Goal: Contribute content: Contribute content

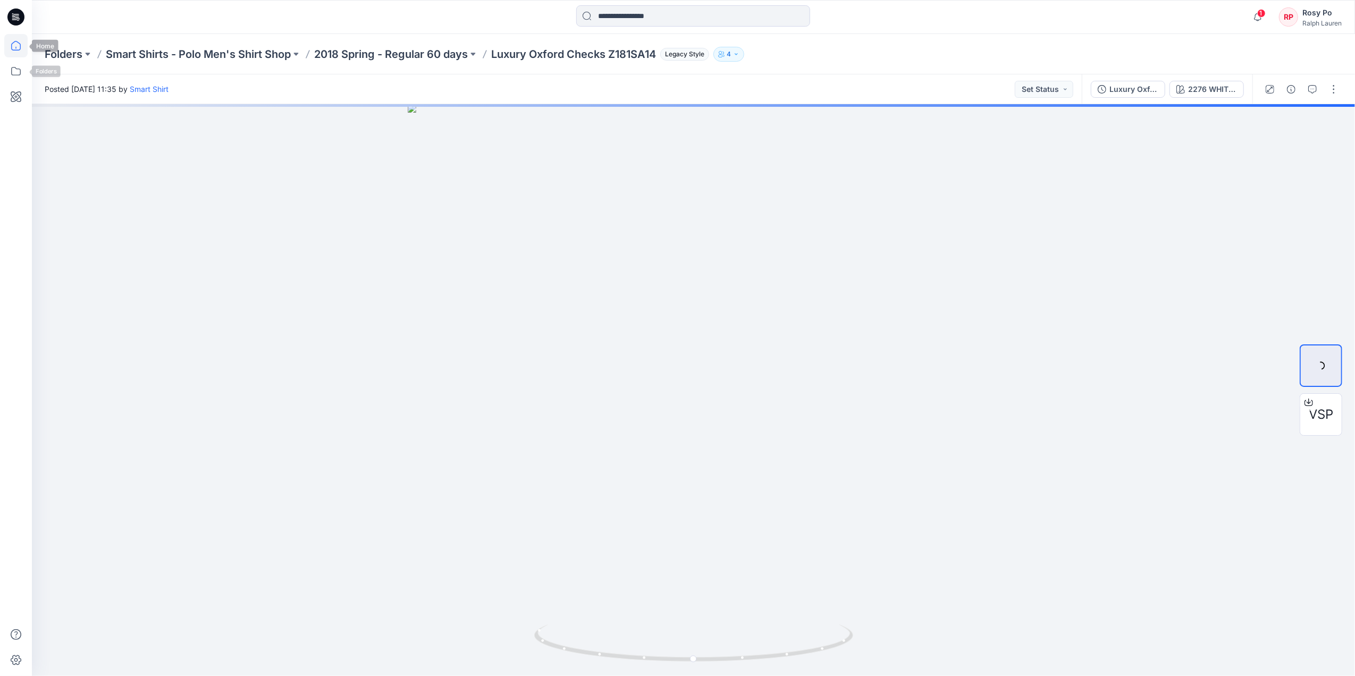
click at [18, 52] on icon at bounding box center [15, 45] width 23 height 23
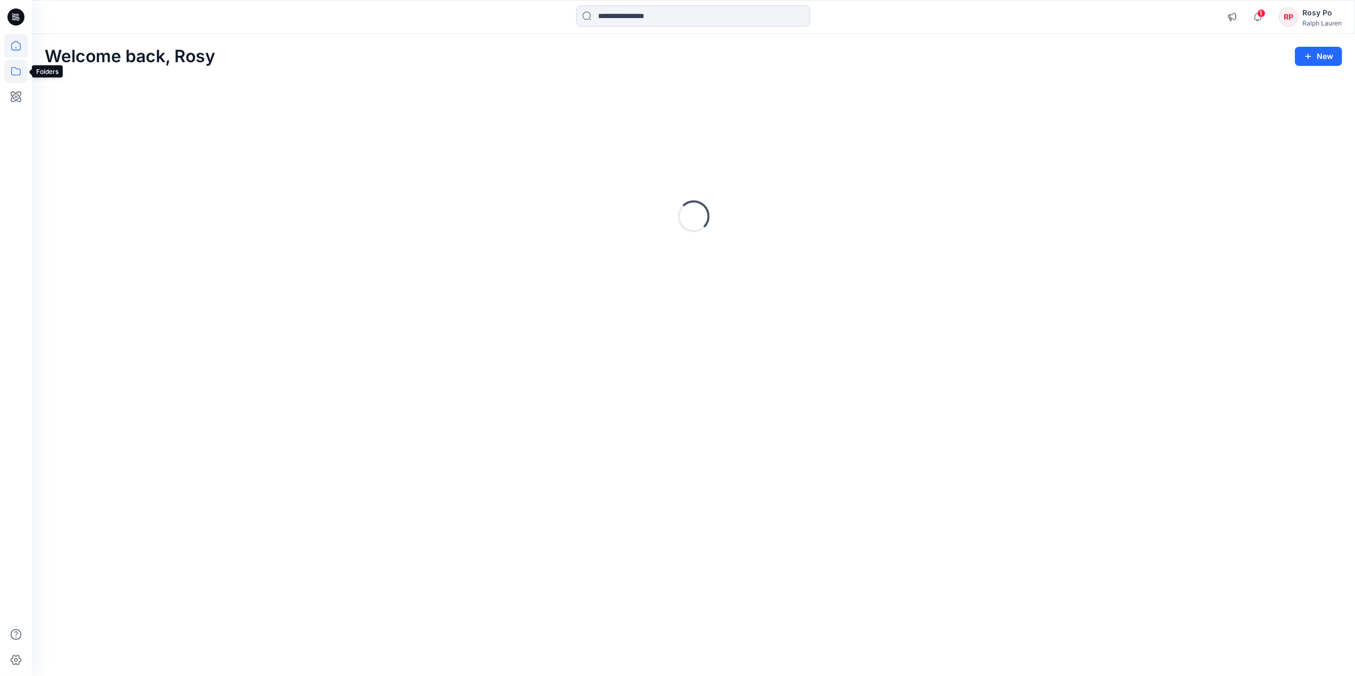
click at [18, 77] on icon at bounding box center [15, 71] width 23 height 23
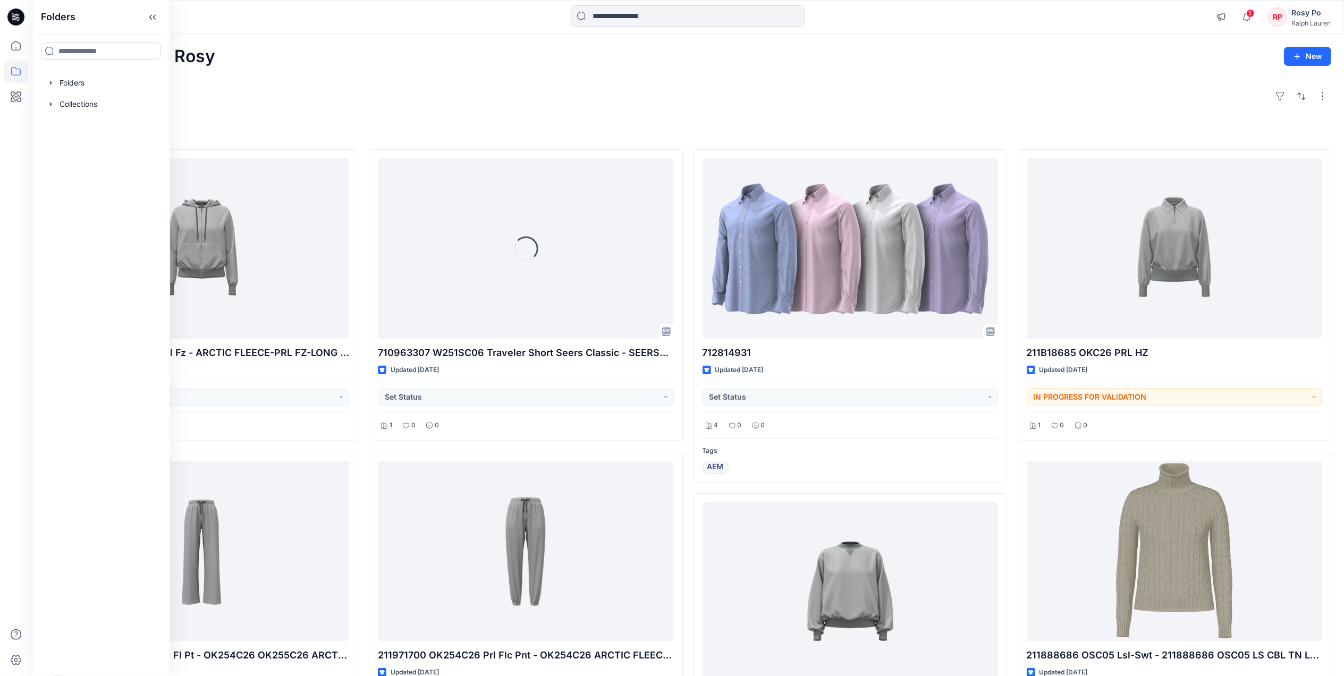
click at [355, 104] on div "Explore" at bounding box center [688, 96] width 1286 height 26
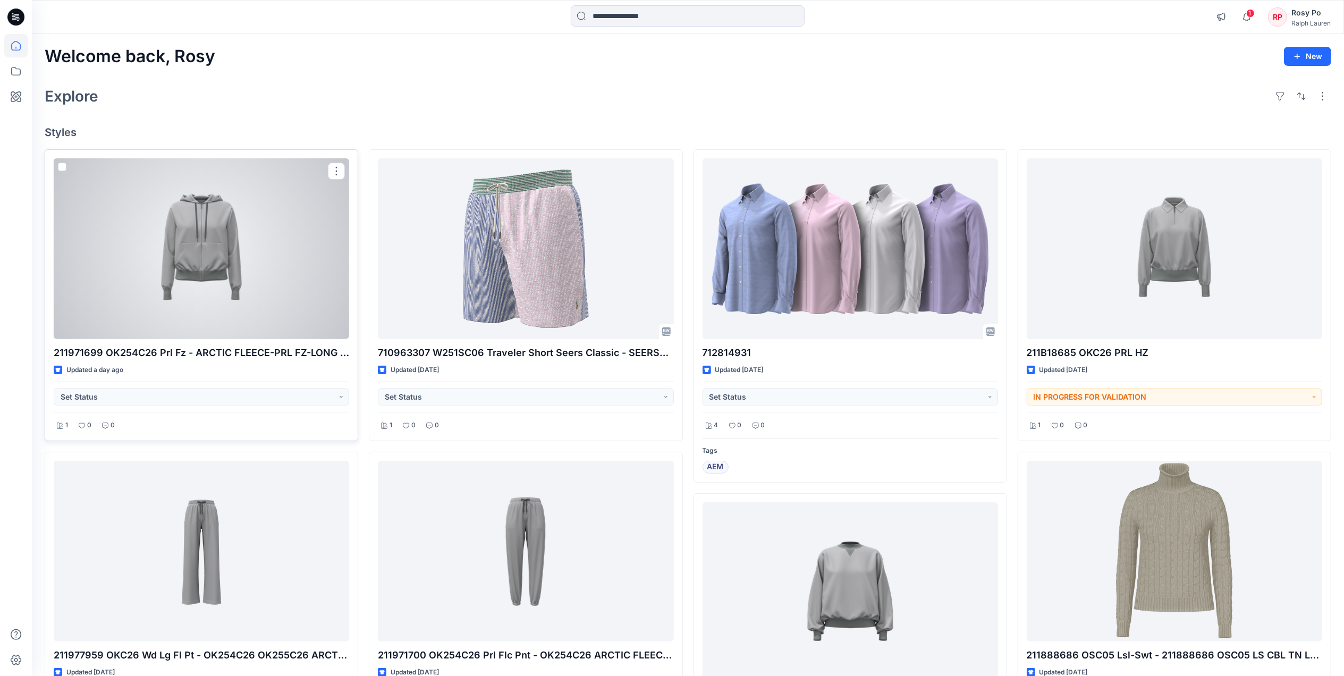
click at [241, 294] on div at bounding box center [201, 248] width 295 height 181
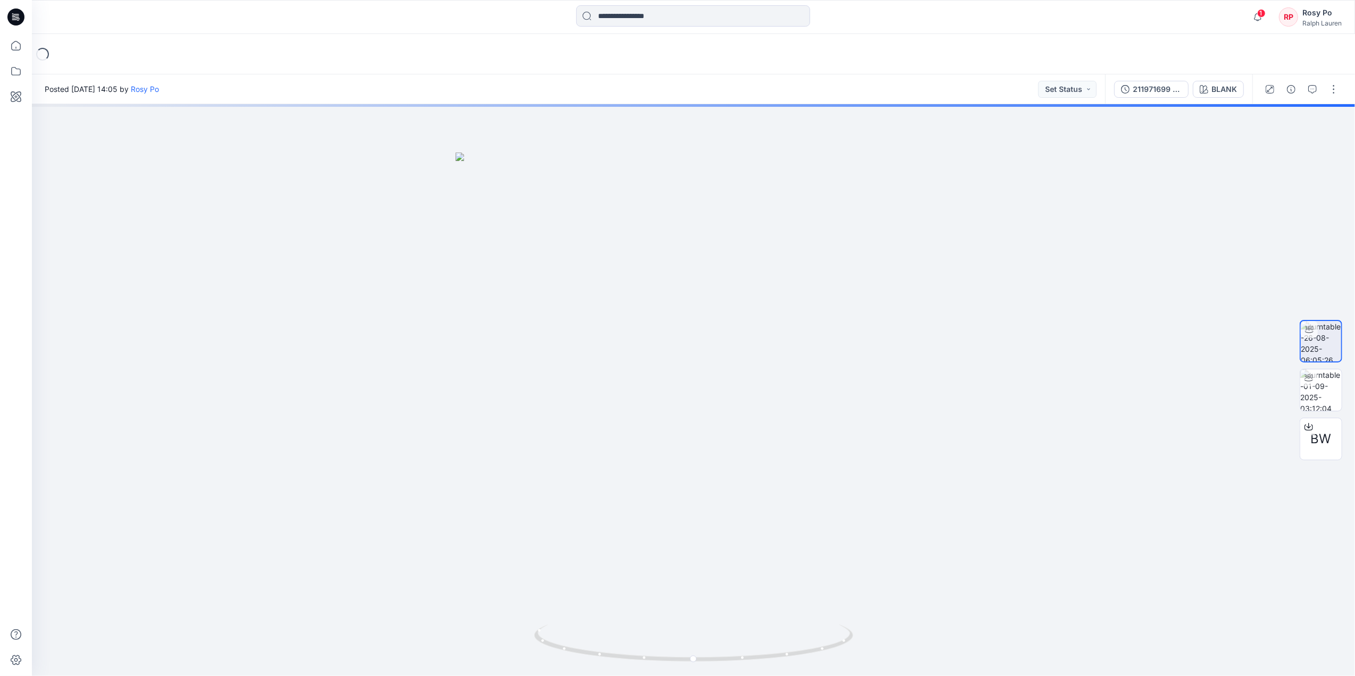
click at [401, 54] on div "Loading..." at bounding box center [693, 54] width 1323 height 40
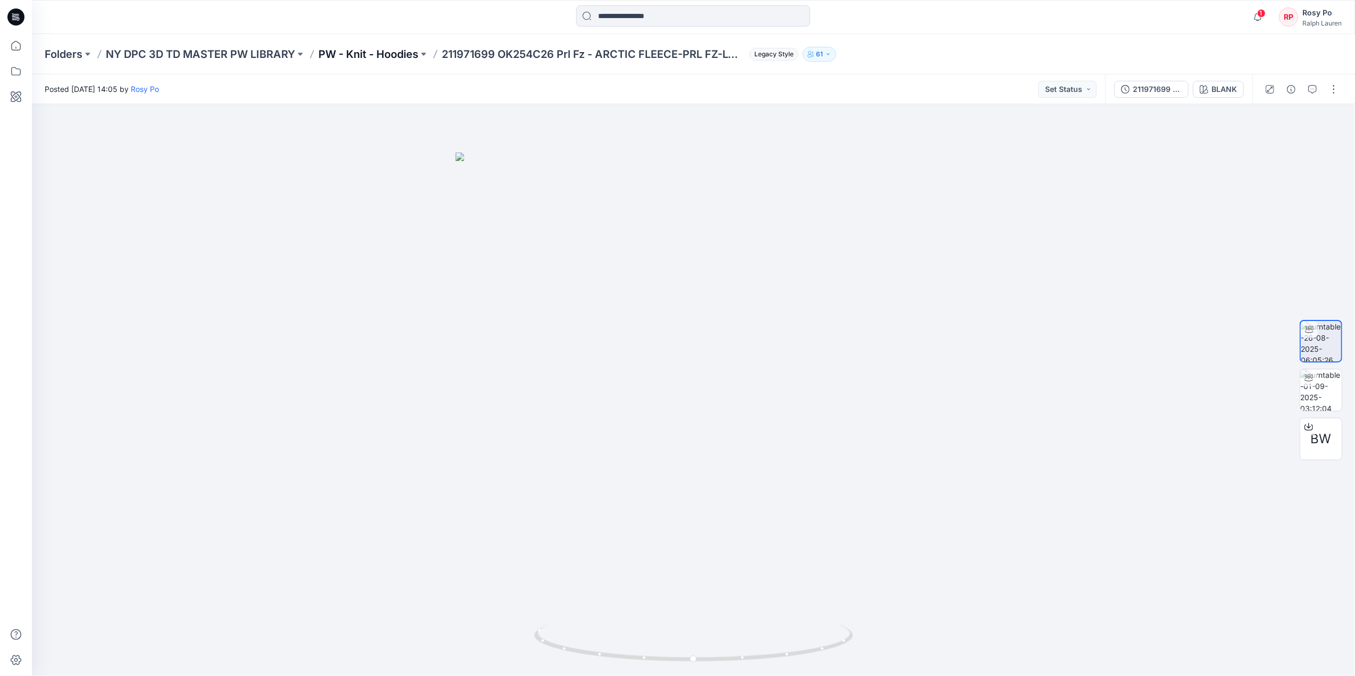
click at [367, 55] on p "PW - Knit - Hoodies" at bounding box center [368, 54] width 100 height 15
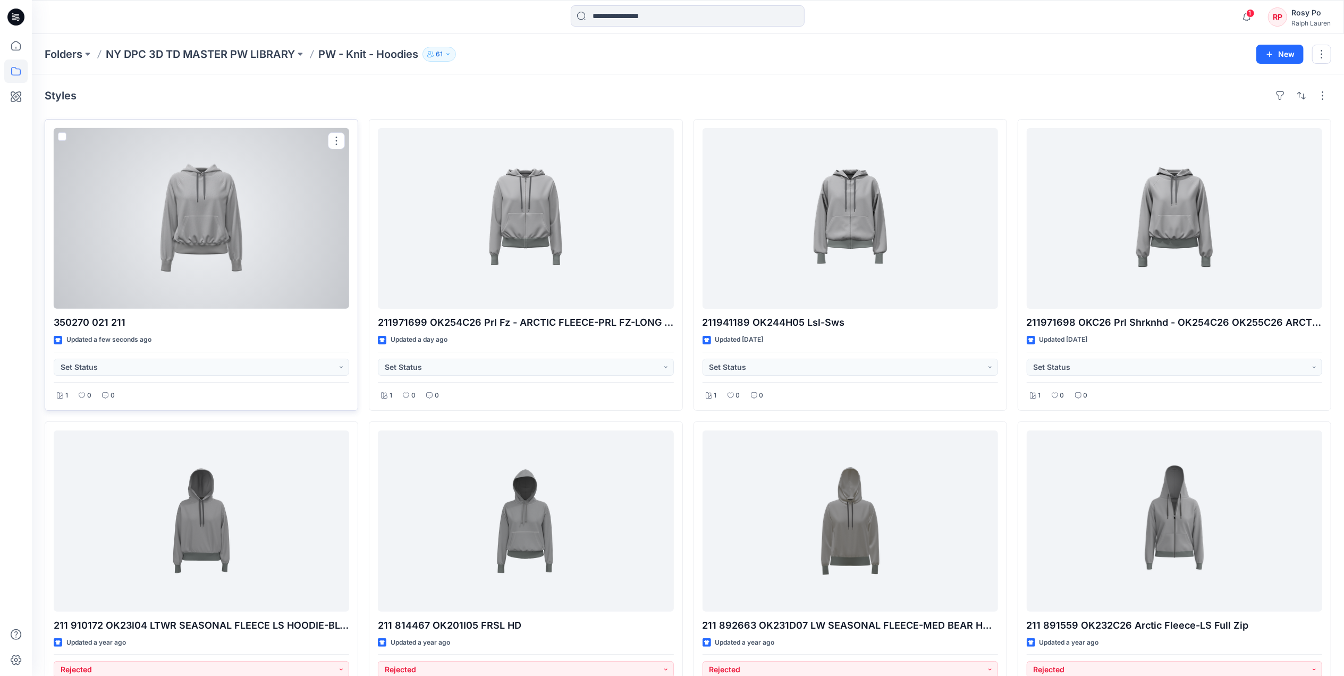
click at [290, 256] on div at bounding box center [201, 218] width 295 height 181
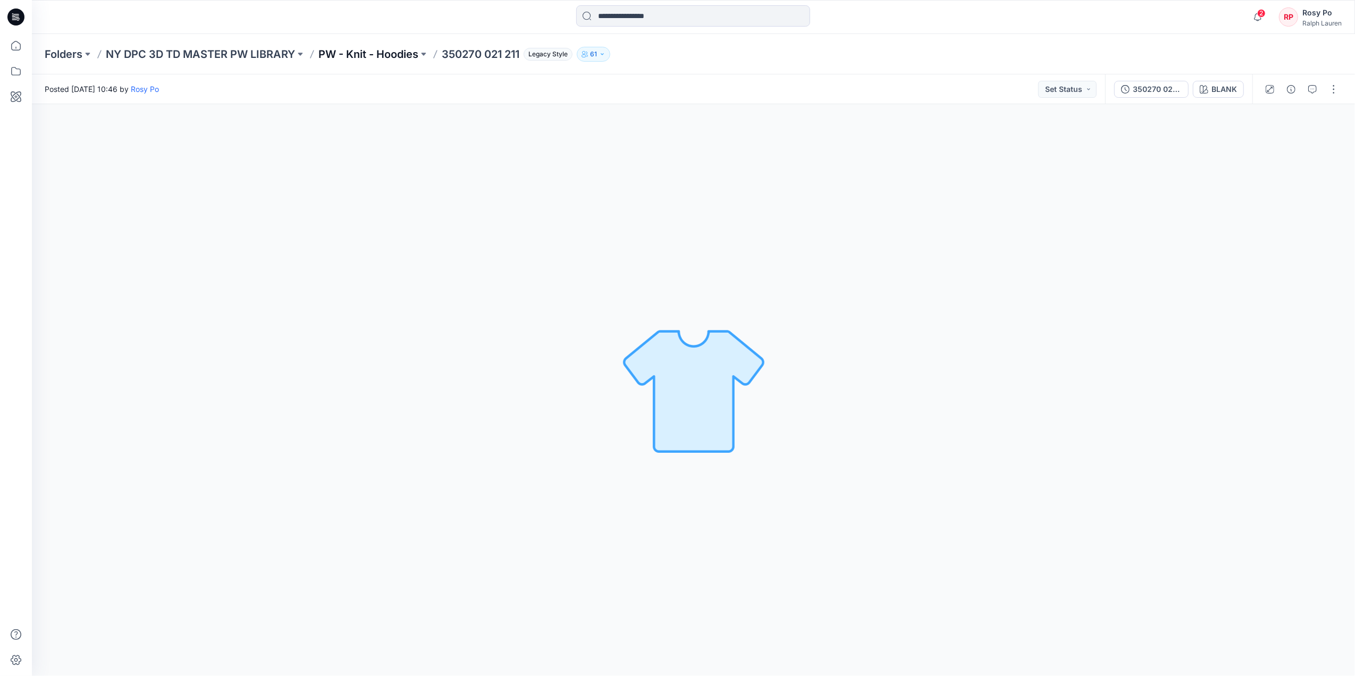
click at [394, 56] on p "PW - Knit - Hoodies" at bounding box center [368, 54] width 100 height 15
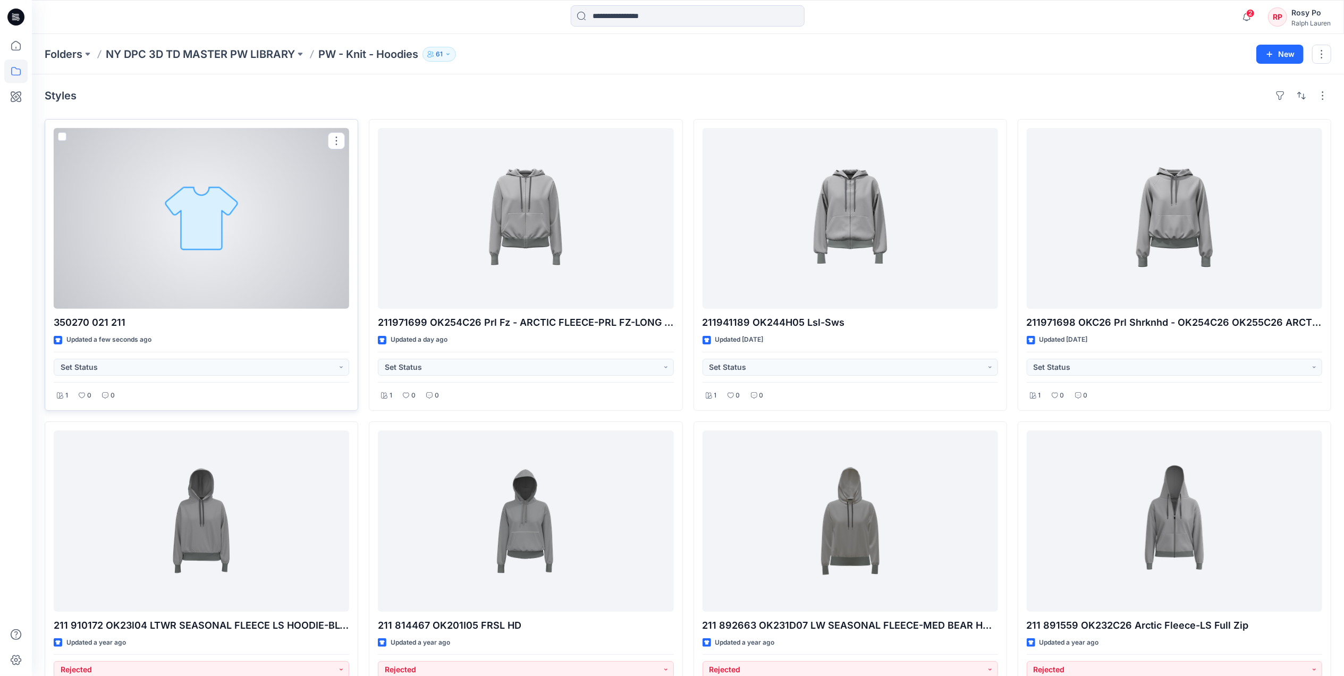
click at [250, 282] on div at bounding box center [201, 218] width 295 height 181
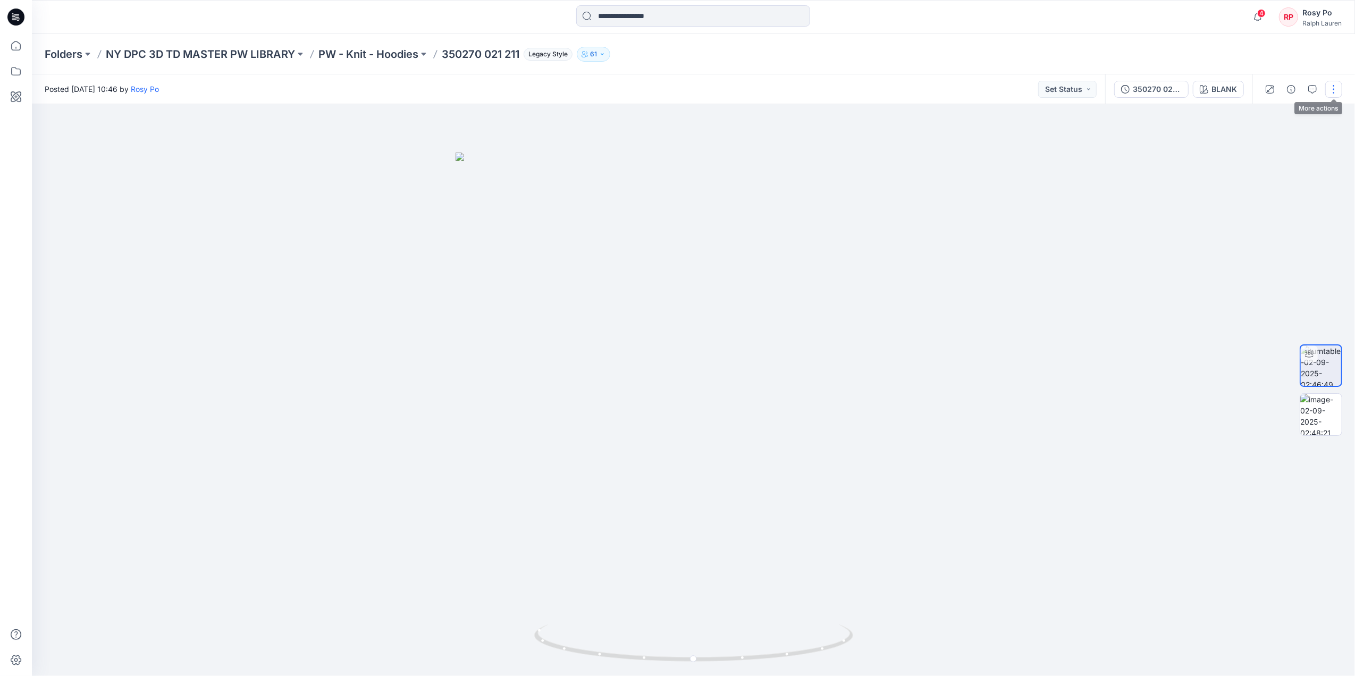
click at [1333, 86] on button "button" at bounding box center [1333, 89] width 17 height 17
click at [1287, 113] on button "Edit" at bounding box center [1289, 114] width 98 height 20
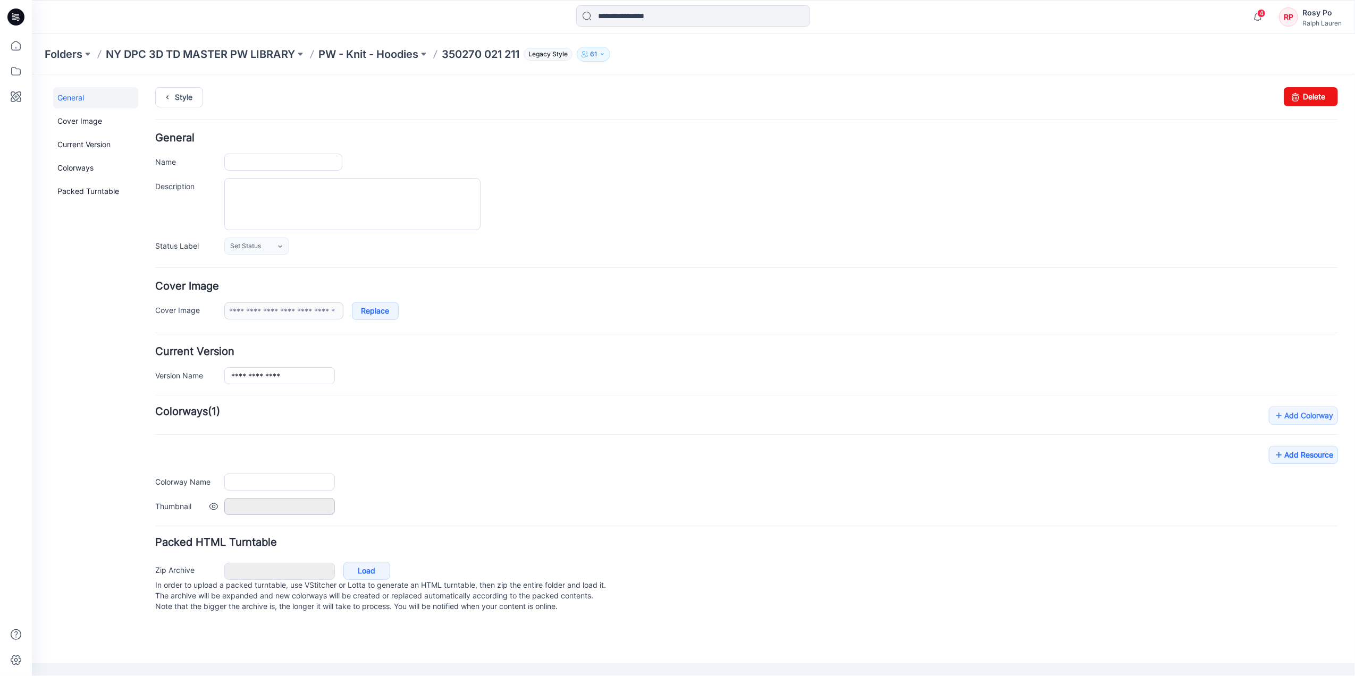
type input "**********"
type input "*****"
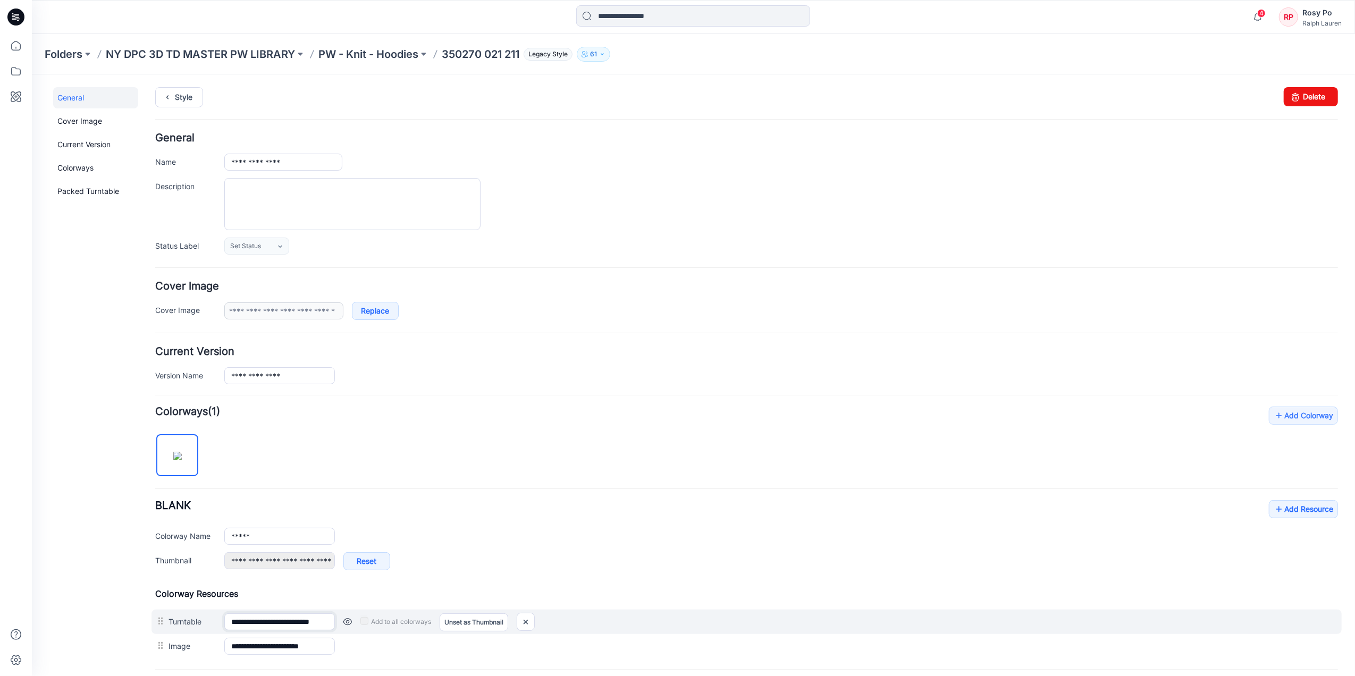
click at [287, 623] on input "**********" at bounding box center [279, 621] width 111 height 17
click at [462, 625] on link "Unset as Thumbnail" at bounding box center [473, 622] width 69 height 18
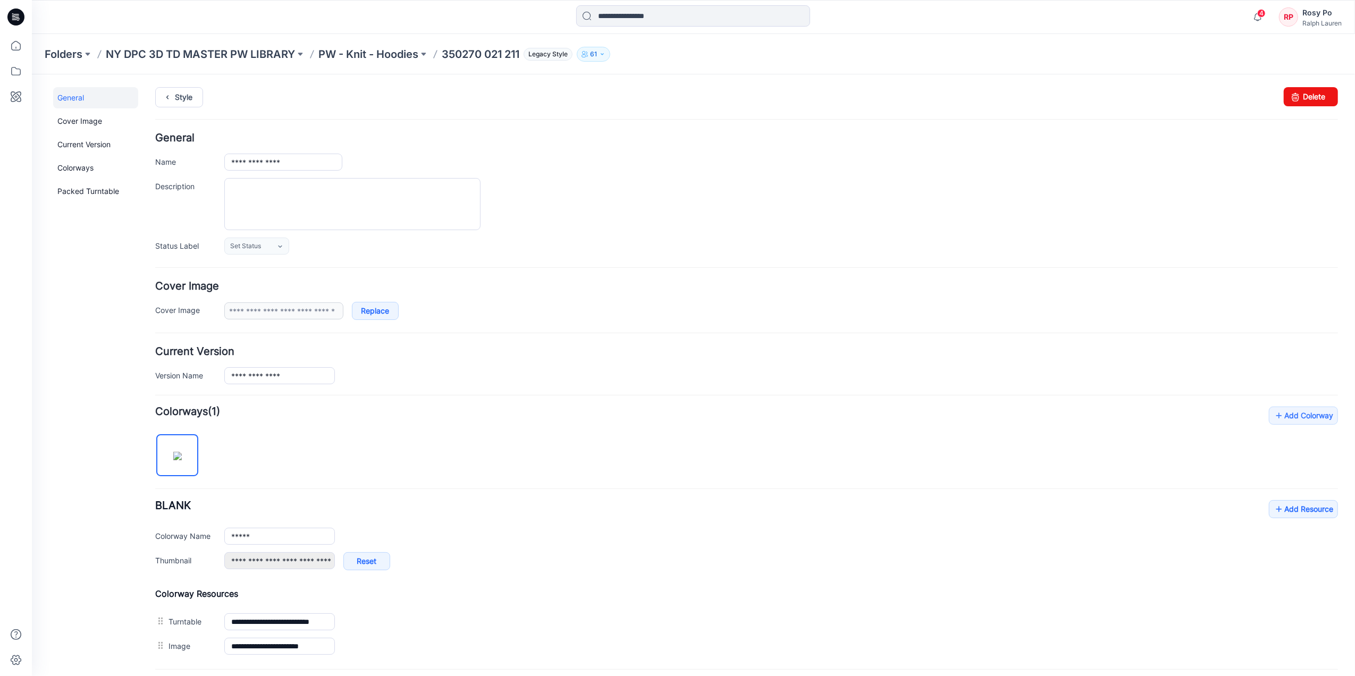
type input "**********"
click at [1296, 511] on link "Add Resource" at bounding box center [1302, 509] width 69 height 18
click at [174, 94] on link "Style" at bounding box center [179, 97] width 48 height 20
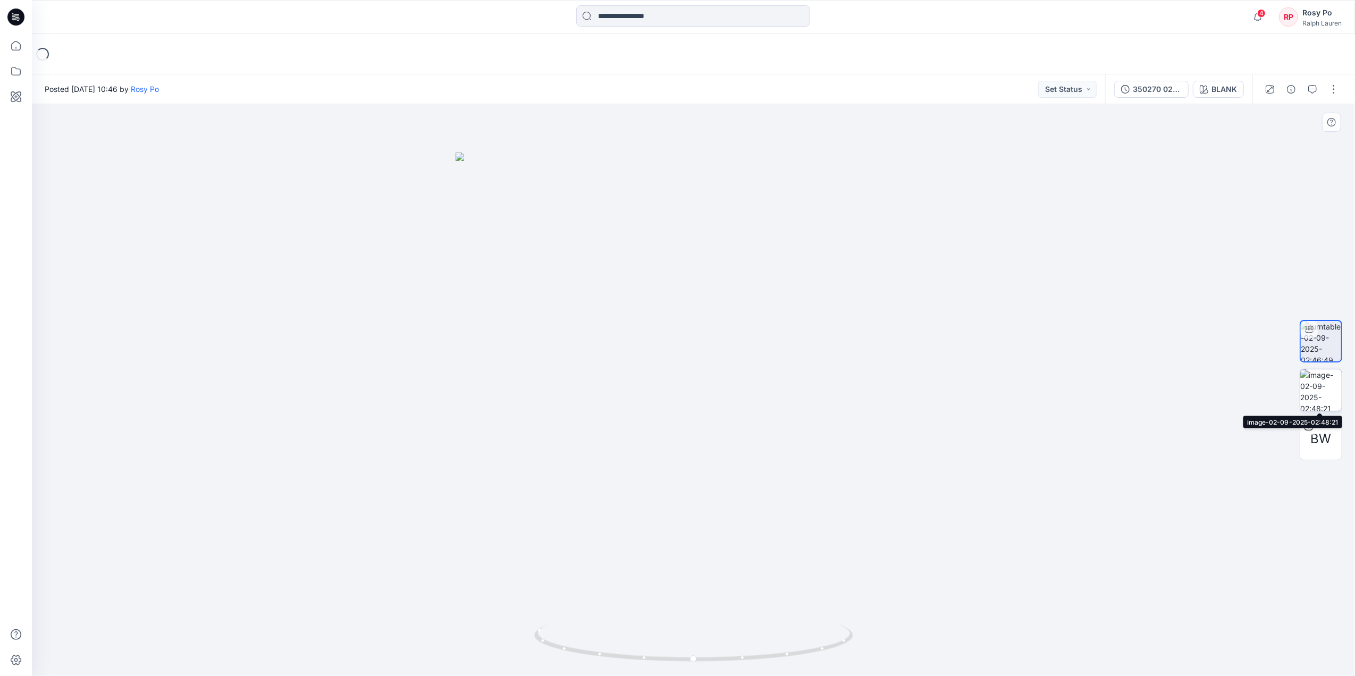
click at [1331, 387] on img at bounding box center [1320, 389] width 41 height 41
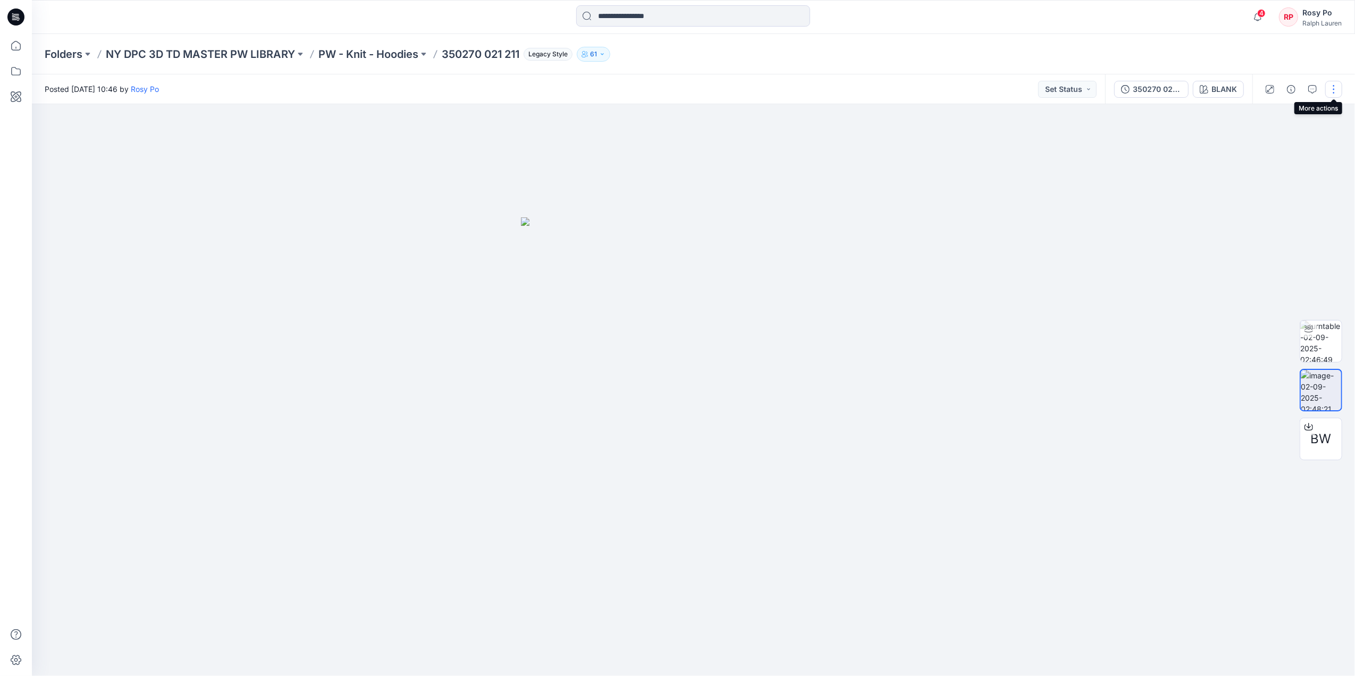
click at [1336, 94] on button "button" at bounding box center [1333, 89] width 17 height 17
click at [1282, 113] on button "Edit" at bounding box center [1289, 114] width 98 height 20
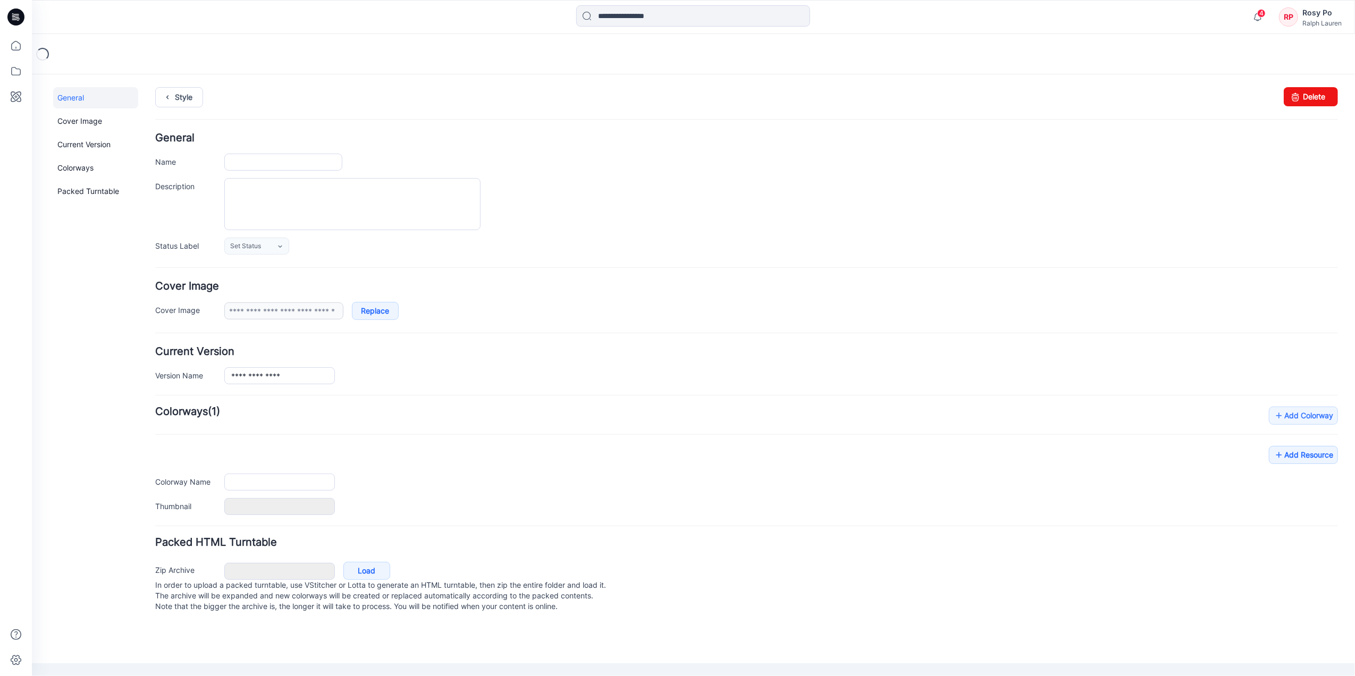
type input "**********"
type input "*****"
type input "**********"
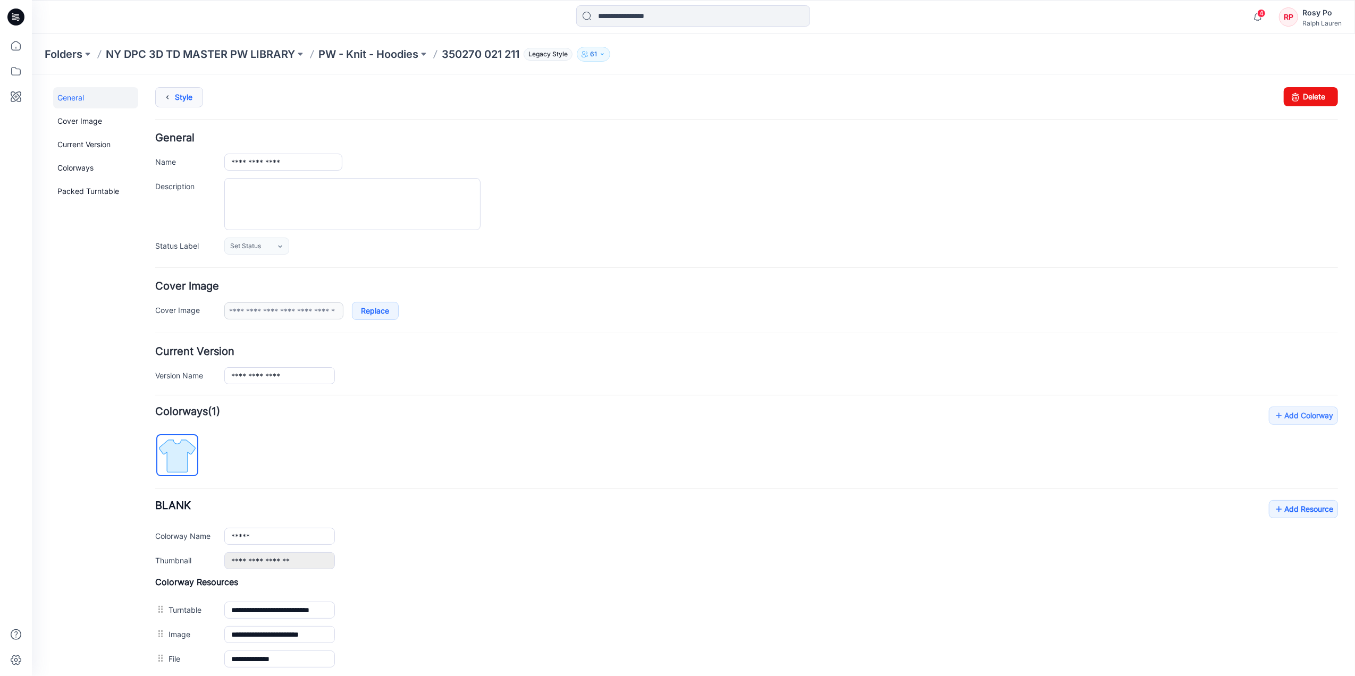
click at [191, 106] on link "Style" at bounding box center [179, 97] width 48 height 20
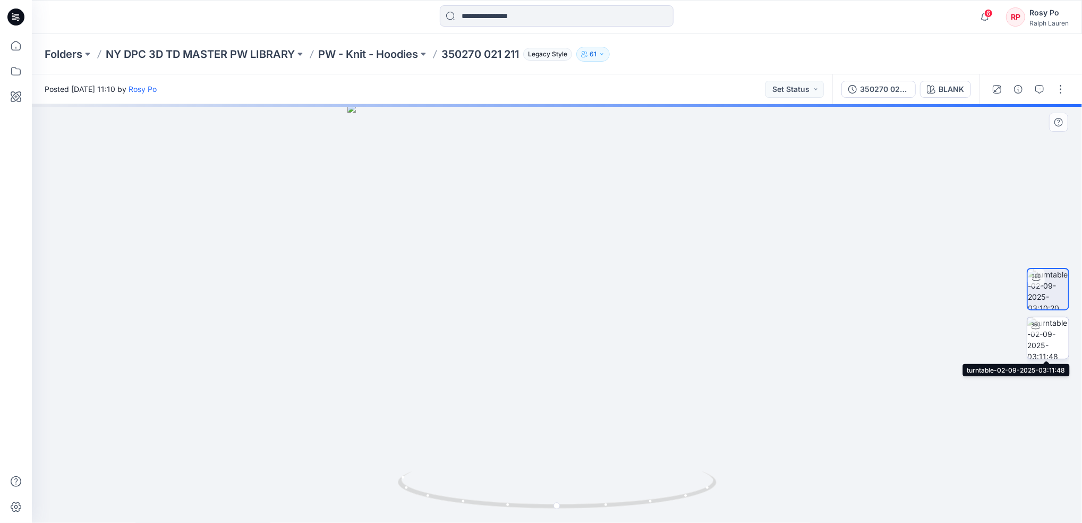
click at [1046, 342] on img at bounding box center [1048, 337] width 41 height 41
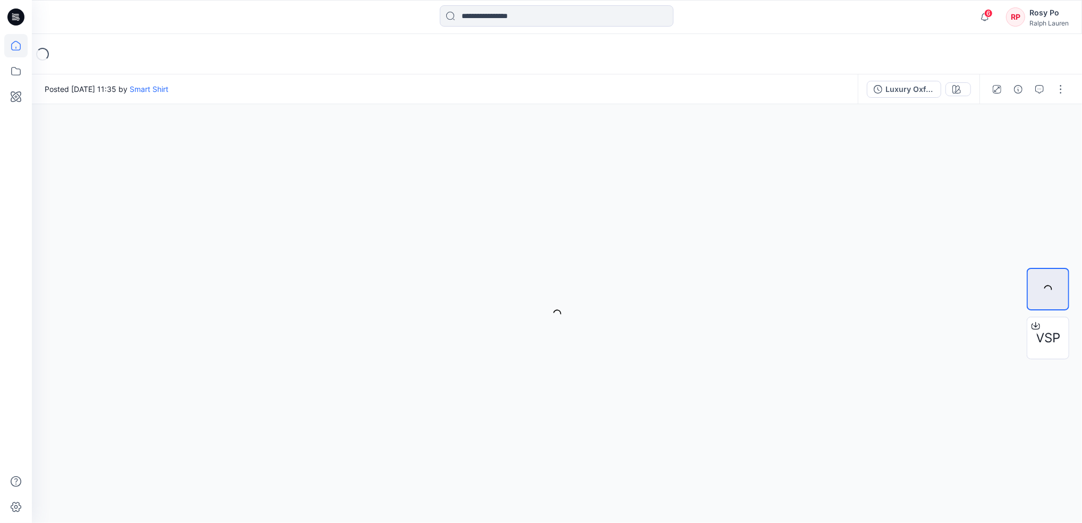
click at [9, 45] on icon at bounding box center [15, 45] width 23 height 23
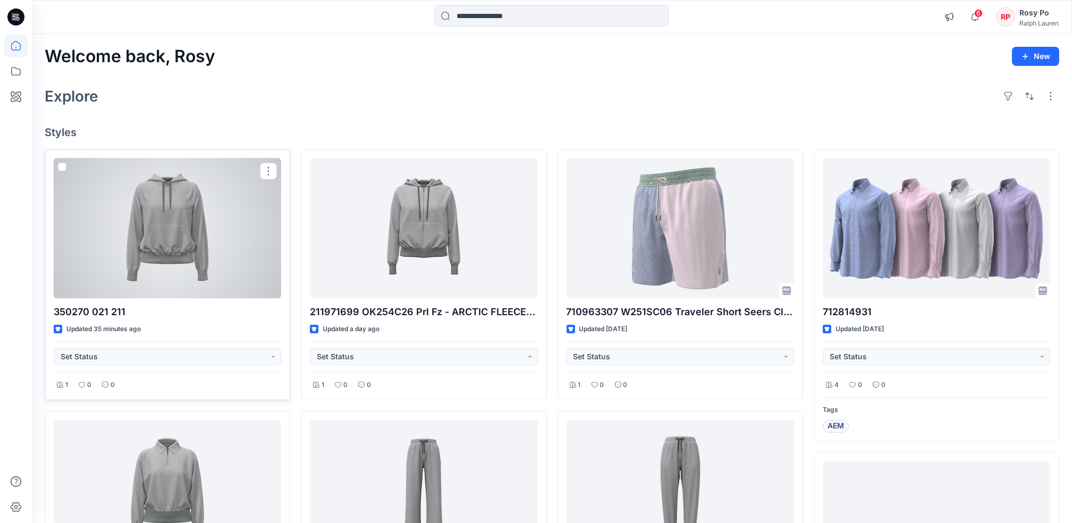
click at [193, 266] on div at bounding box center [167, 228] width 227 height 140
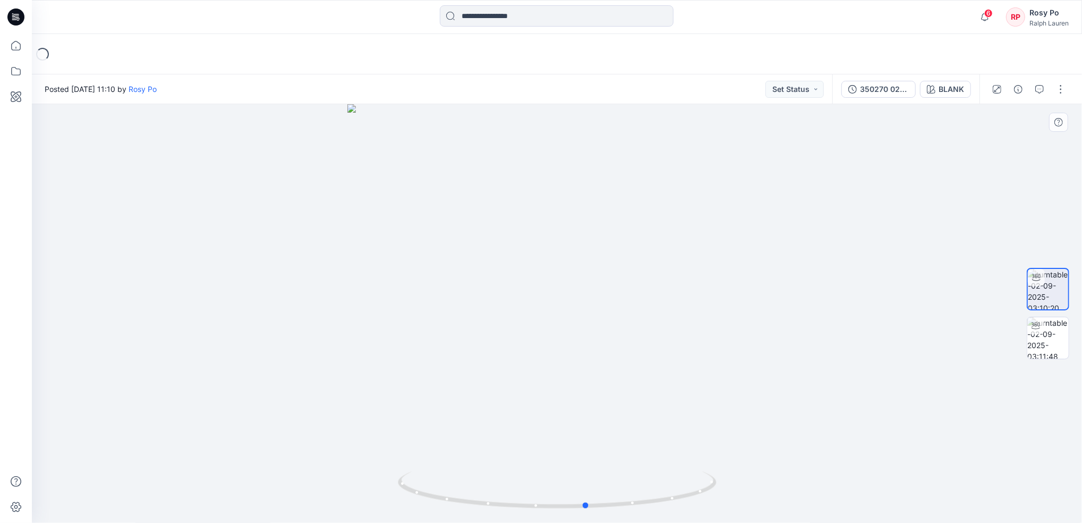
drag, startPoint x: 684, startPoint y: 441, endPoint x: 395, endPoint y: 434, distance: 289.1
click at [395, 434] on div at bounding box center [557, 313] width 1051 height 419
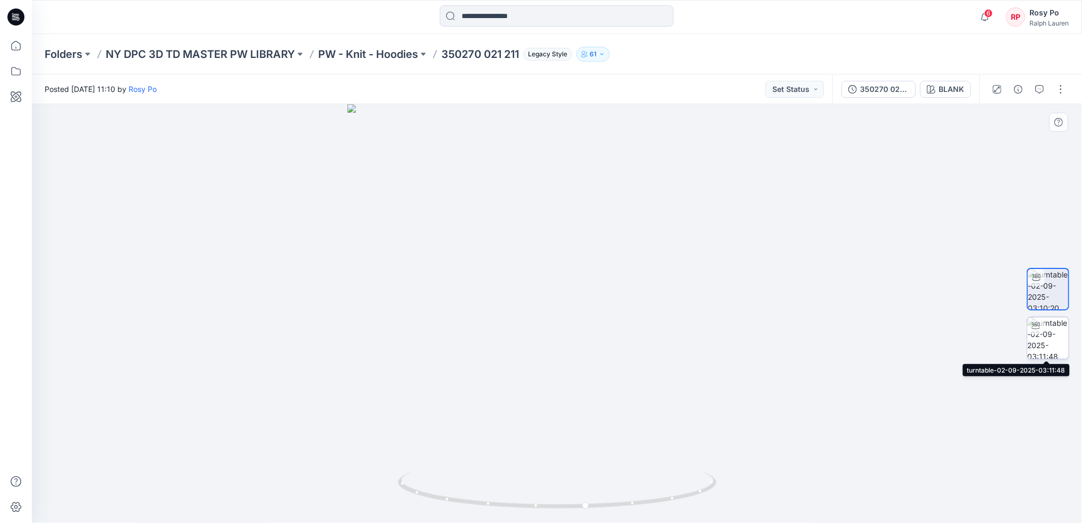
click at [1050, 338] on img at bounding box center [1048, 337] width 41 height 41
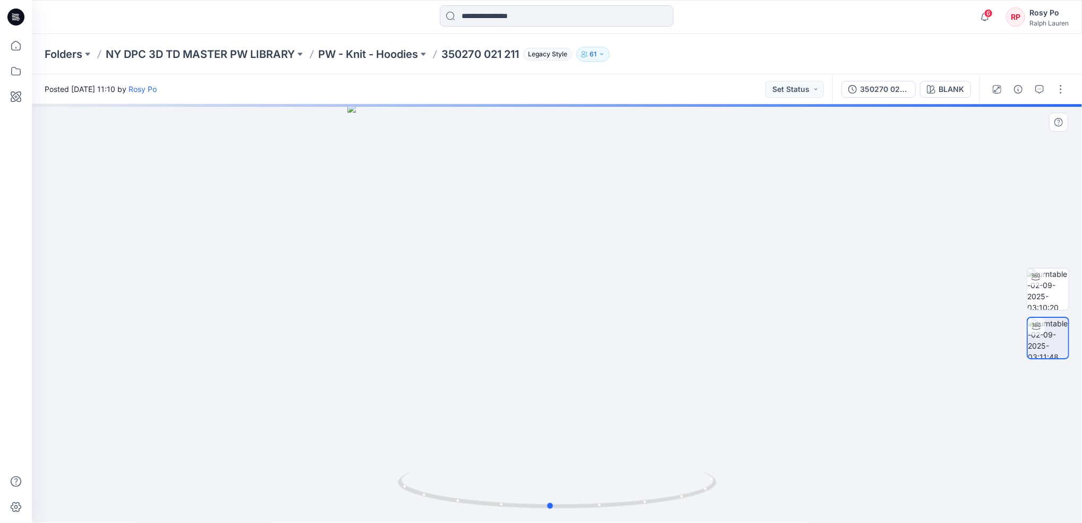
drag, startPoint x: 649, startPoint y: 468, endPoint x: 642, endPoint y: 468, distance: 6.9
click at [642, 468] on div at bounding box center [557, 313] width 1051 height 419
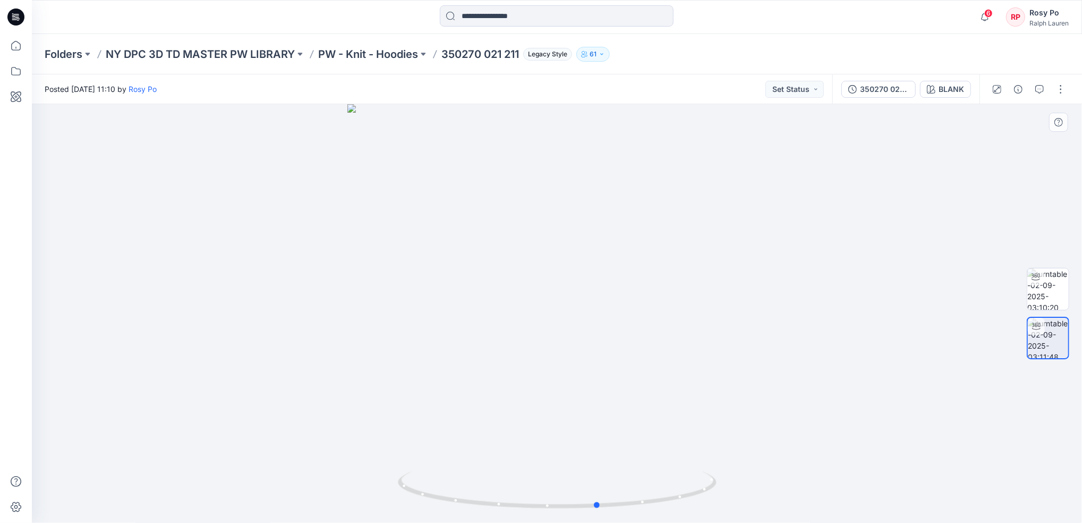
drag, startPoint x: 610, startPoint y: 296, endPoint x: 339, endPoint y: 314, distance: 271.1
click at [339, 314] on div at bounding box center [557, 313] width 1051 height 419
click at [939, 249] on div at bounding box center [557, 313] width 1051 height 419
click at [1059, 288] on img at bounding box center [1048, 288] width 41 height 41
click at [1040, 336] on img at bounding box center [1048, 337] width 41 height 41
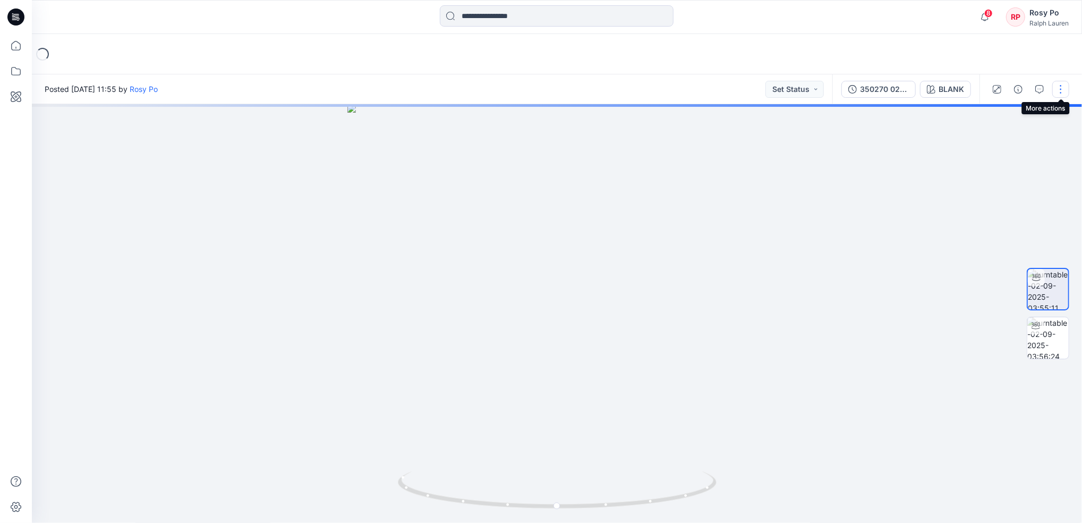
click at [1063, 87] on button "button" at bounding box center [1061, 89] width 17 height 17
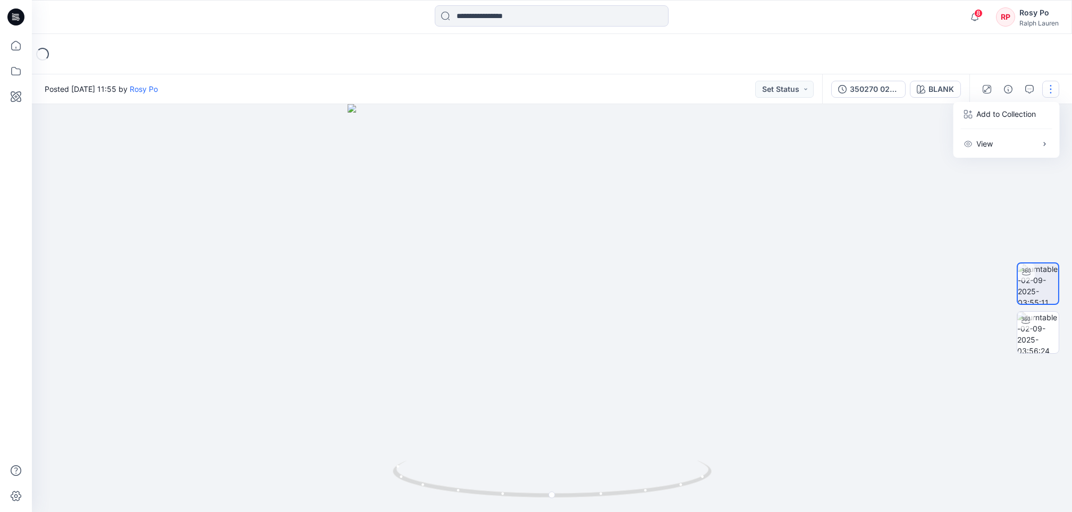
click at [1052, 87] on button "button" at bounding box center [1050, 89] width 17 height 17
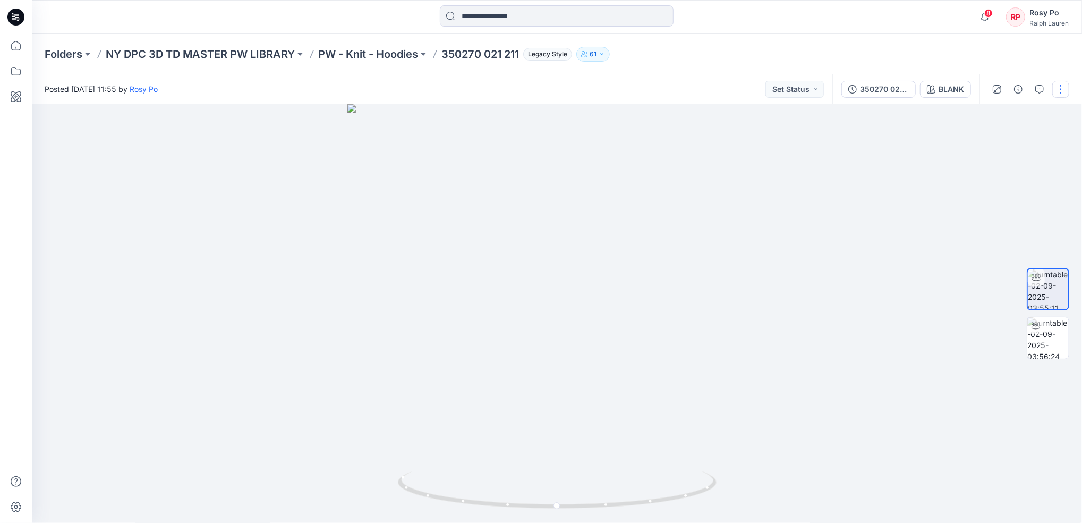
click at [1063, 97] on button "button" at bounding box center [1061, 89] width 17 height 17
click at [1000, 115] on button "Edit" at bounding box center [1007, 114] width 98 height 20
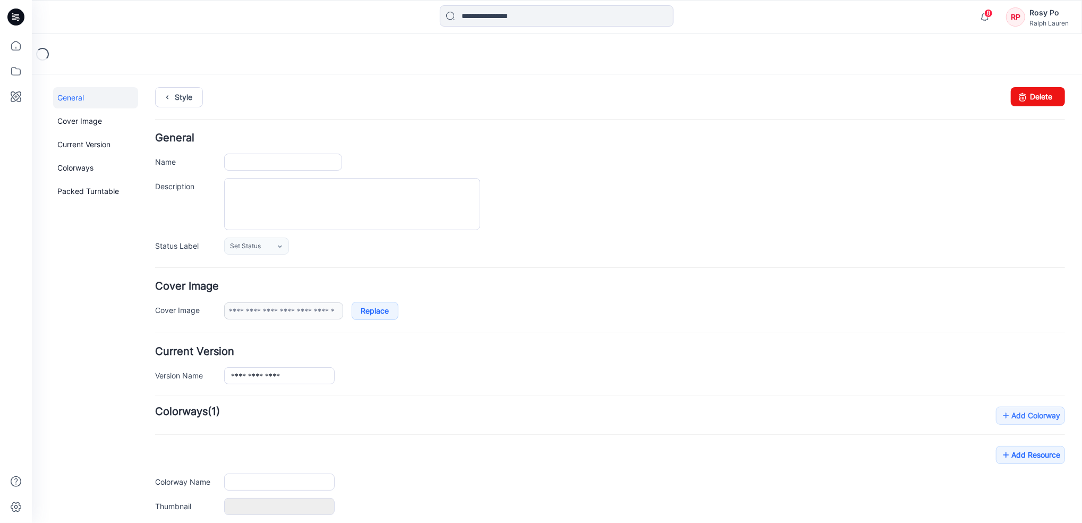
type input "**********"
type input "*****"
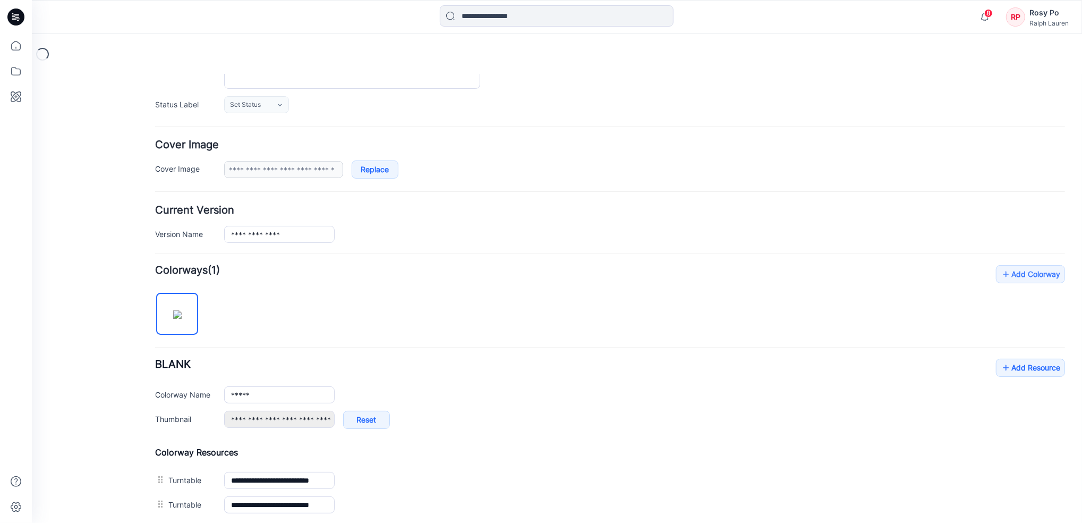
scroll to position [258, 0]
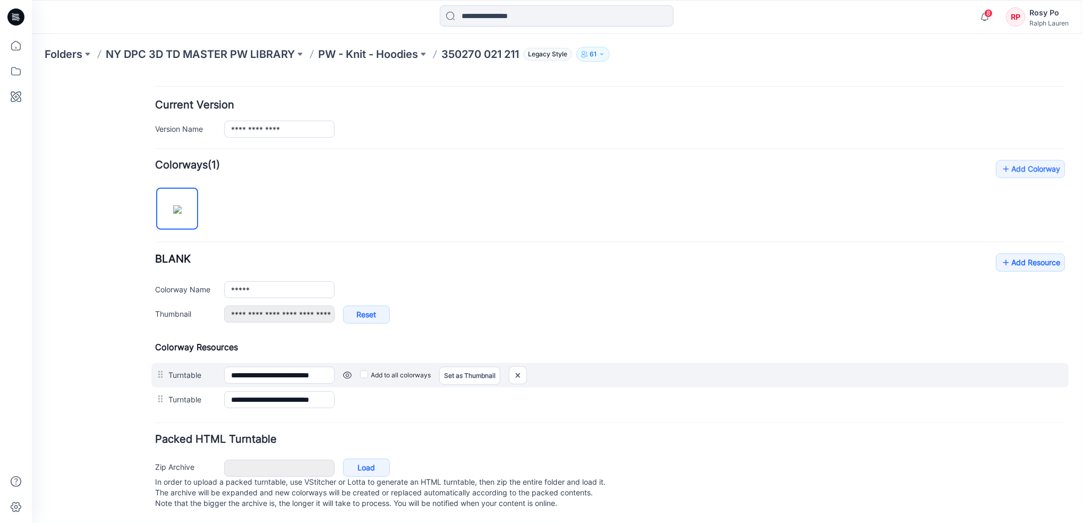
click at [345, 370] on link at bounding box center [347, 374] width 9 height 9
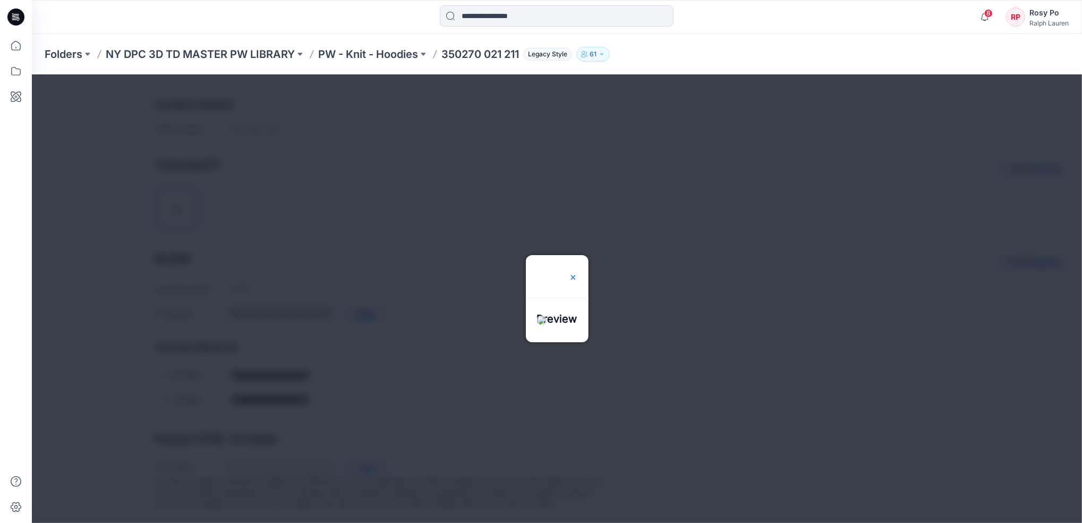
click at [577, 273] on img at bounding box center [573, 277] width 9 height 9
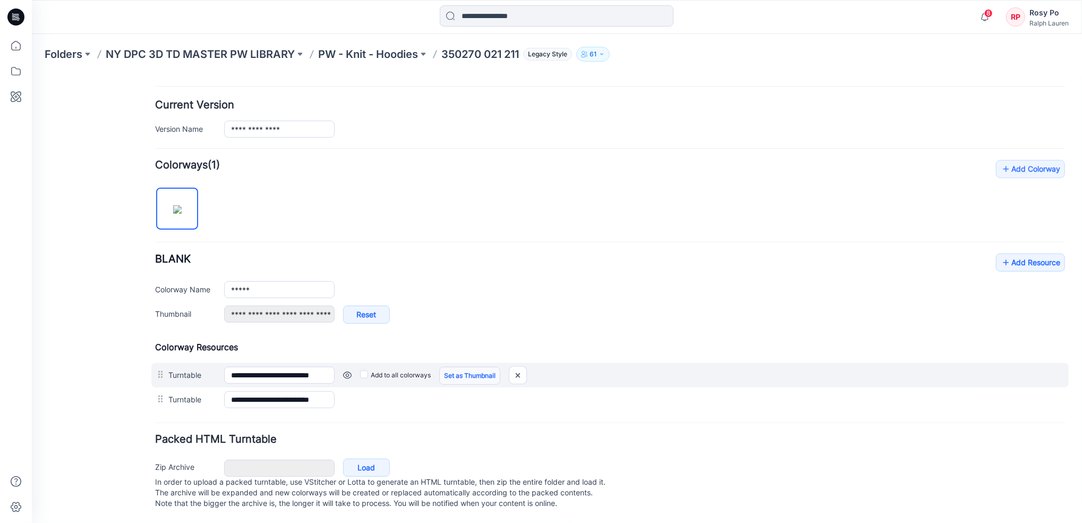
click at [462, 366] on link "Set as Thumbnail" at bounding box center [469, 375] width 61 height 18
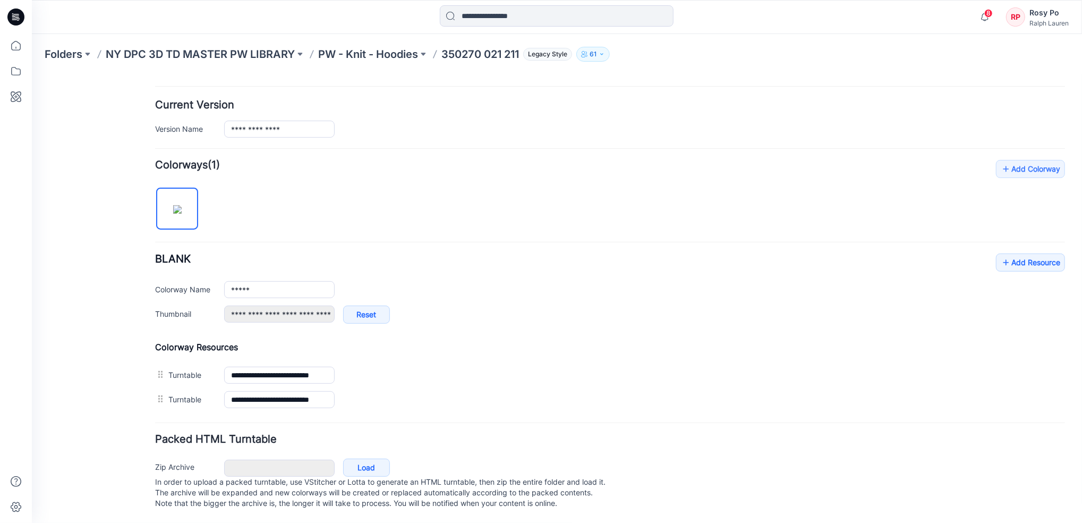
type input "**********"
click at [1026, 265] on div "**********" at bounding box center [610, 293] width 910 height 81
click at [1025, 253] on link "Add Resource" at bounding box center [1030, 262] width 69 height 18
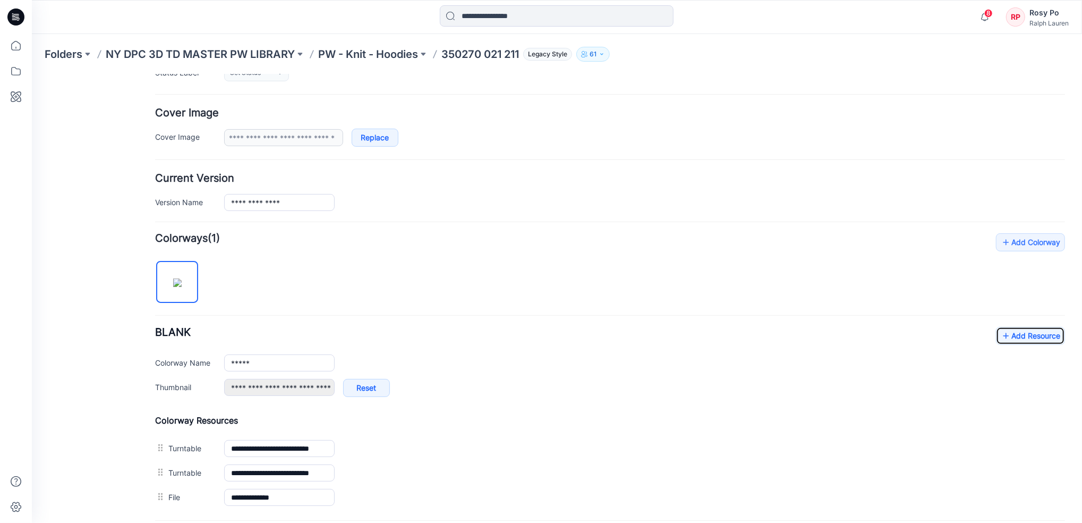
scroll to position [0, 0]
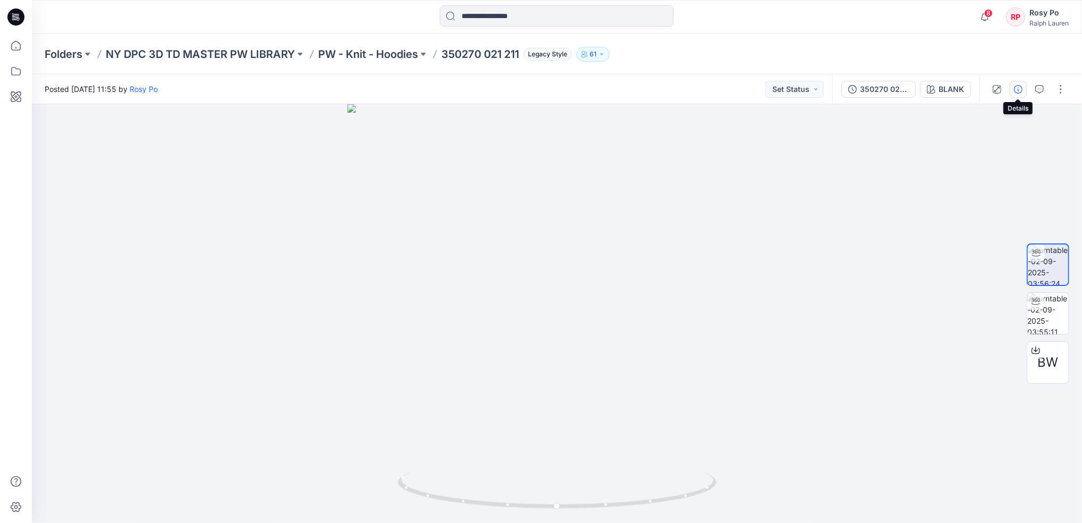
click at [1017, 89] on icon "button" at bounding box center [1018, 89] width 9 height 9
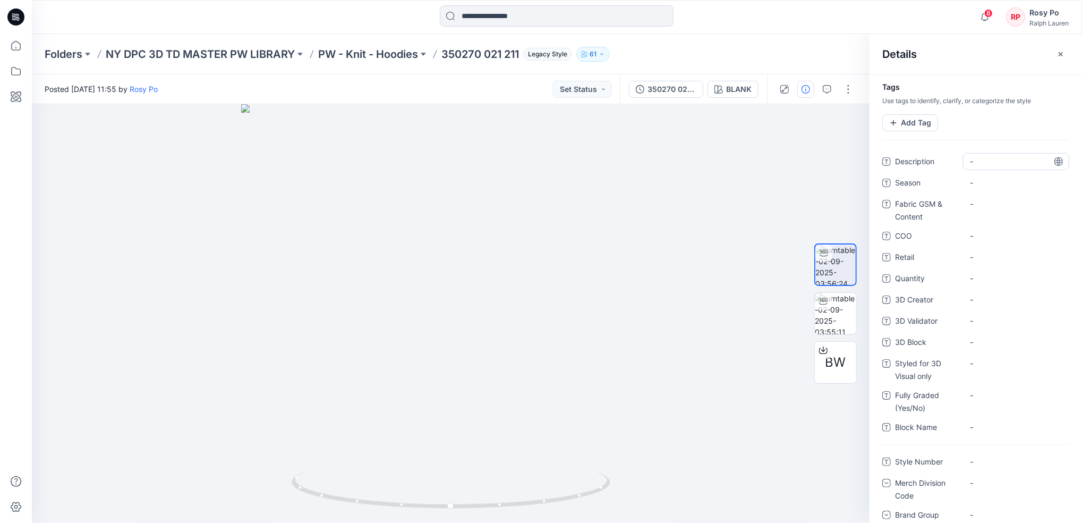
click at [978, 163] on span "-" at bounding box center [1016, 161] width 92 height 11
drag, startPoint x: 1004, startPoint y: 158, endPoint x: 951, endPoint y: 151, distance: 53.7
click at [951, 151] on div "**********" at bounding box center [976, 298] width 213 height 448
click at [1005, 161] on textarea "**********" at bounding box center [1012, 161] width 99 height 17
drag, startPoint x: 967, startPoint y: 157, endPoint x: 1040, endPoint y: 162, distance: 74.0
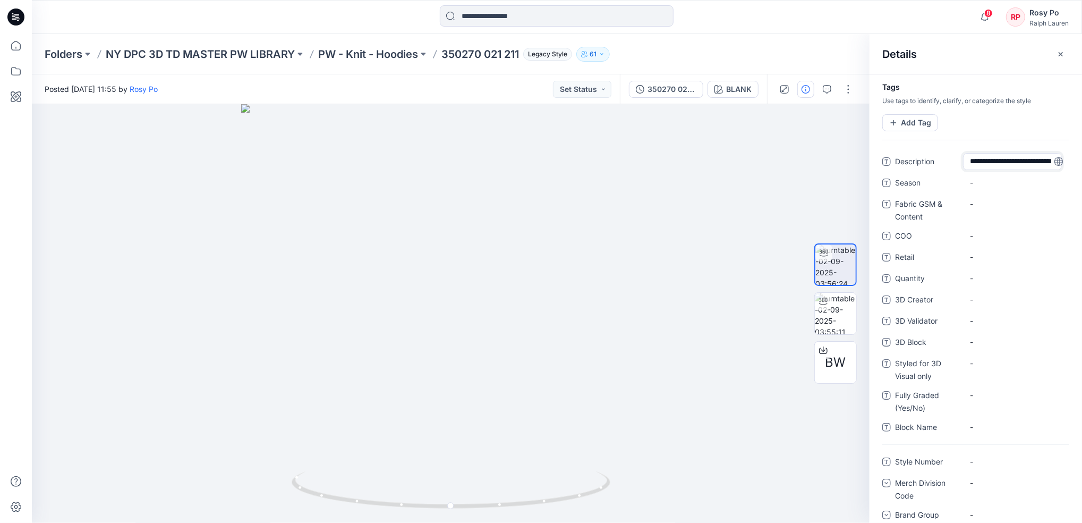
click at [1040, 162] on textarea "**********" at bounding box center [1012, 161] width 99 height 17
type textarea "**********"
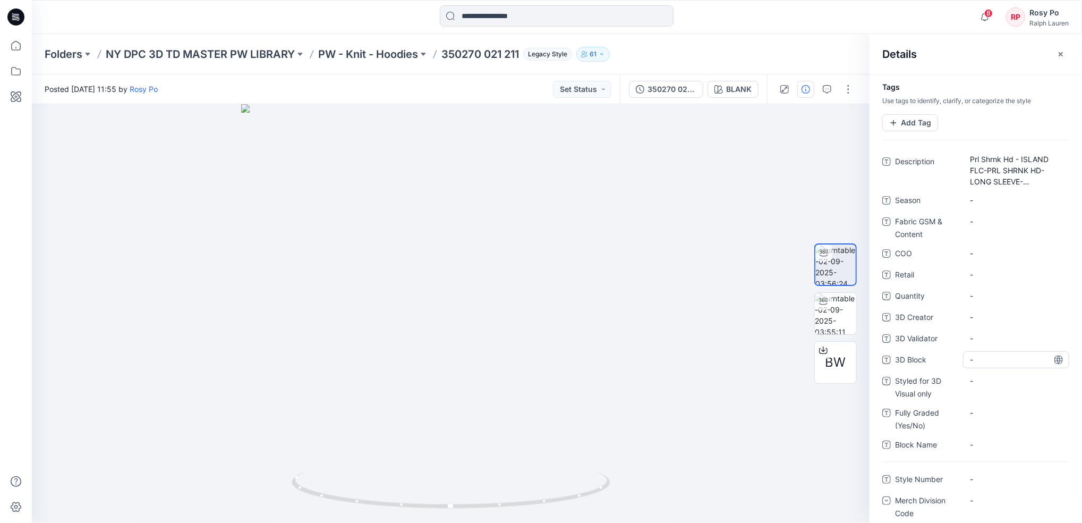
click at [993, 346] on div "Description Prl Shrnk Hd - ISLAND FLC-PRL SHRNK HD-LONG SLEEVE-SWEATSHIRT Seaso…" at bounding box center [976, 307] width 187 height 309
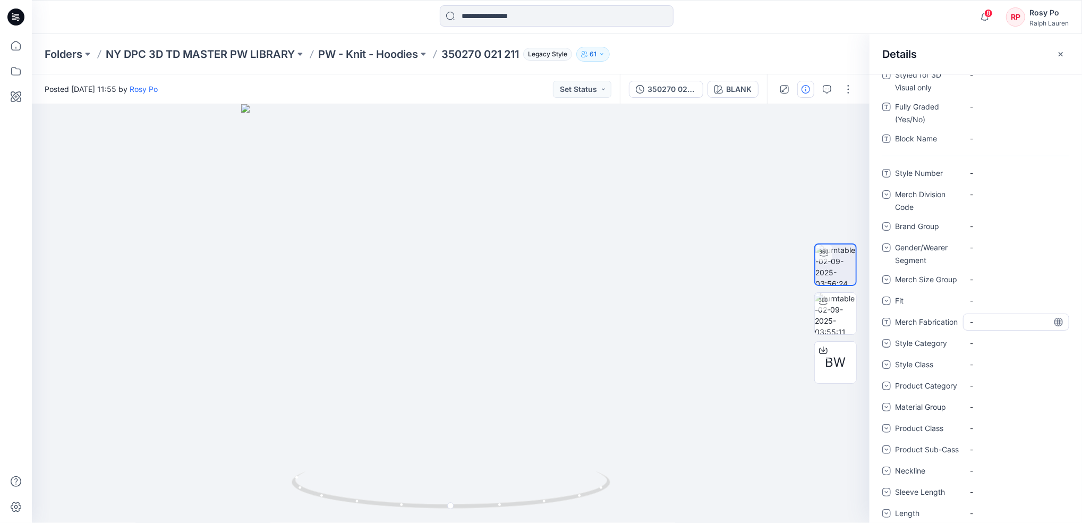
scroll to position [271, 0]
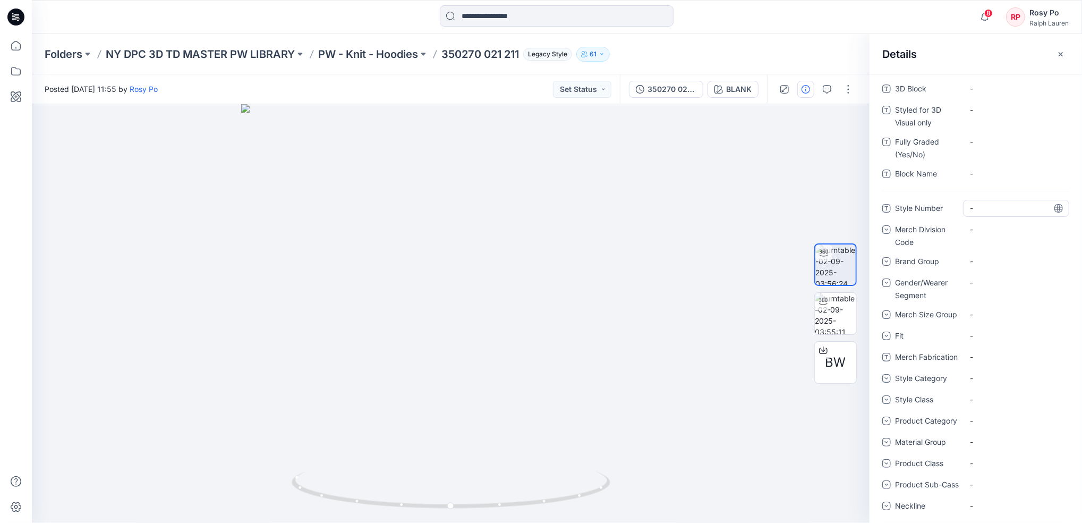
click at [986, 215] on div "-" at bounding box center [1016, 208] width 106 height 17
drag, startPoint x: 1007, startPoint y: 206, endPoint x: 1063, endPoint y: 211, distance: 56.6
click at [1063, 211] on div "**********" at bounding box center [976, 427] width 213 height 455
type textarea "*********"
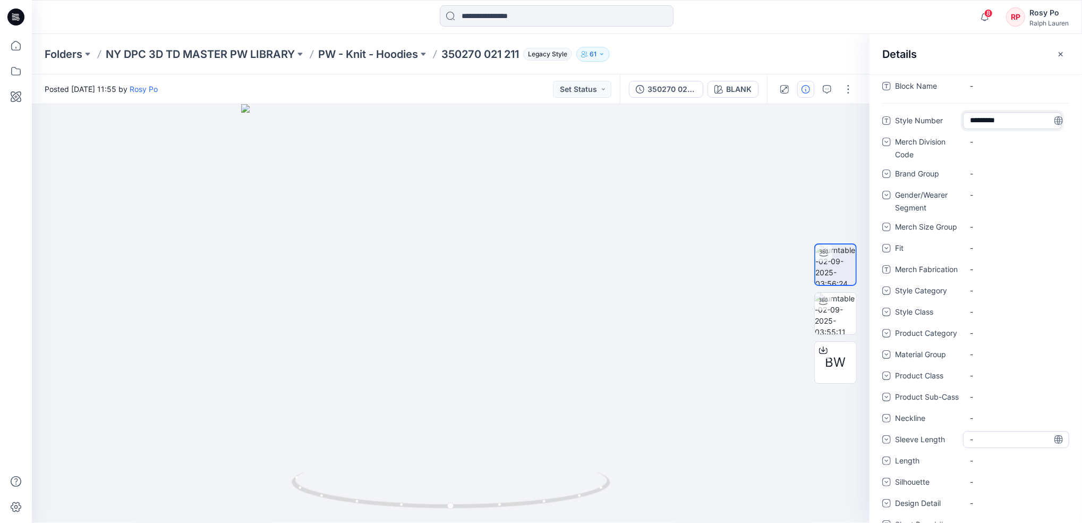
scroll to position [413, 0]
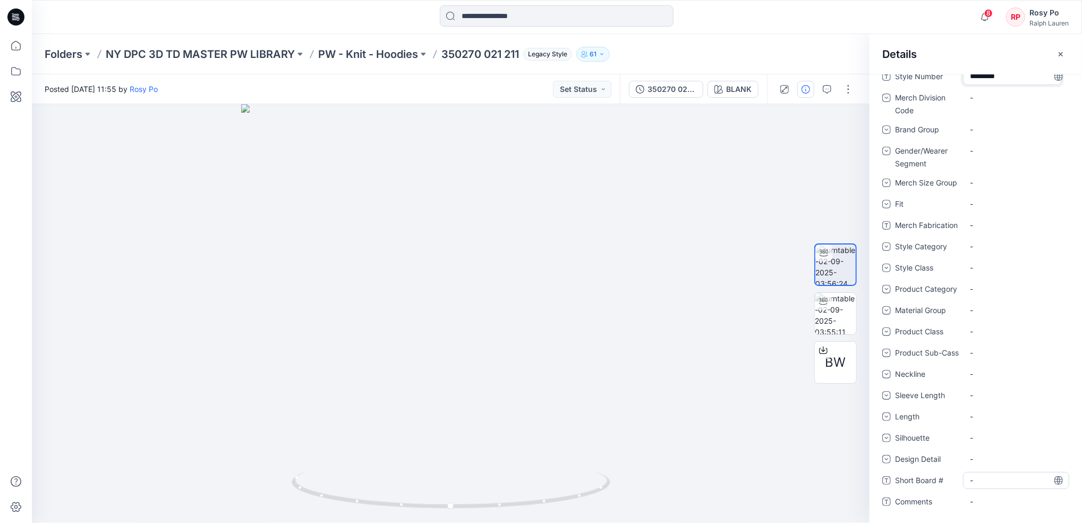
click at [996, 479] on \ "-" at bounding box center [1016, 480] width 92 height 11
type textarea "*****"
click at [1022, 388] on div "-" at bounding box center [1016, 395] width 106 height 17
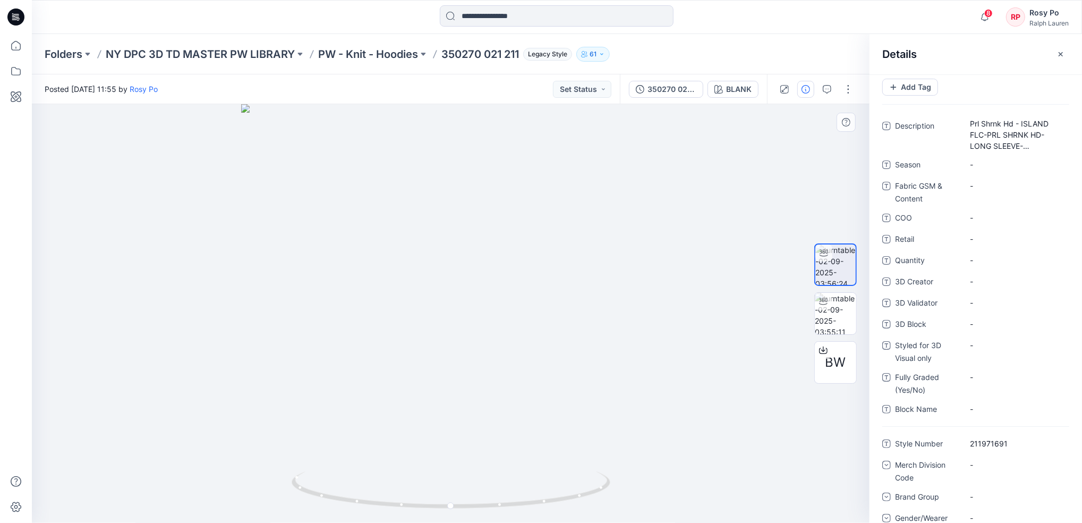
scroll to position [0, 0]
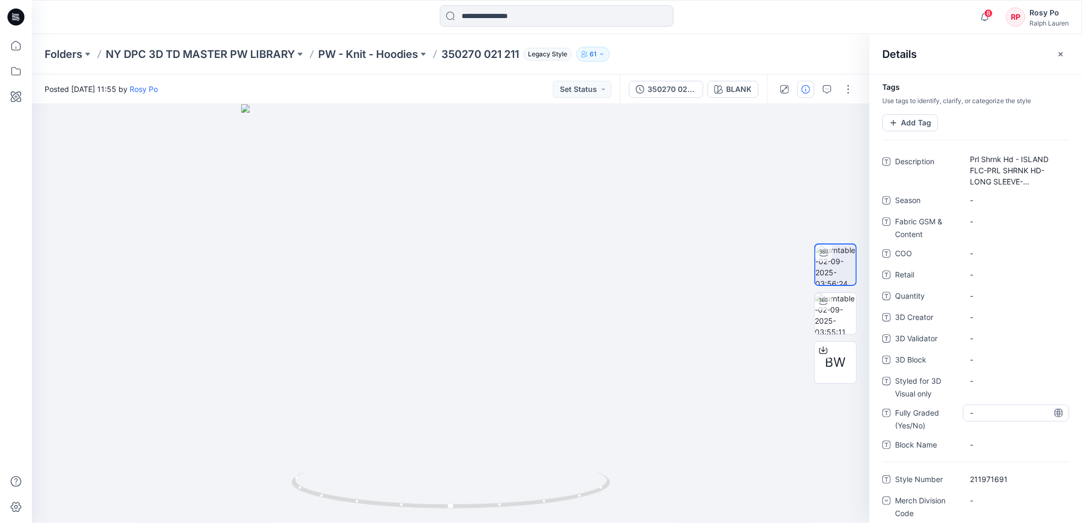
click at [978, 416] on \(Yes\/No\) "-" at bounding box center [1016, 412] width 92 height 11
type textarea "*"
type textarea "***"
click at [987, 385] on only "-" at bounding box center [1016, 380] width 92 height 11
click at [976, 365] on "-" at bounding box center [1016, 359] width 92 height 11
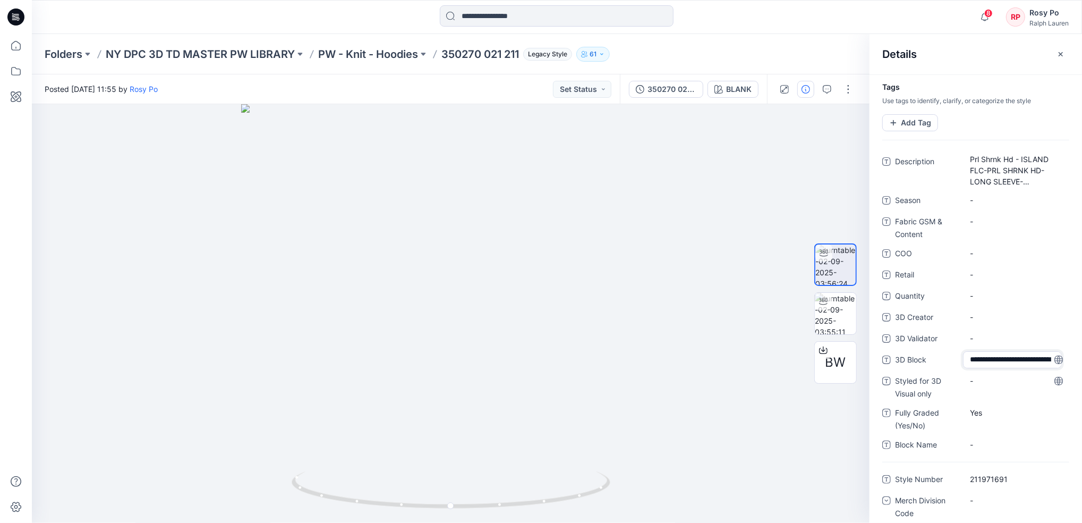
drag, startPoint x: 1019, startPoint y: 362, endPoint x: 998, endPoint y: 355, distance: 22.3
click at [998, 355] on textarea "**********" at bounding box center [1012, 359] width 99 height 17
type textarea "**********"
click at [1004, 386] on only "-" at bounding box center [1016, 380] width 92 height 11
click at [1002, 445] on Name "-" at bounding box center [1016, 444] width 92 height 11
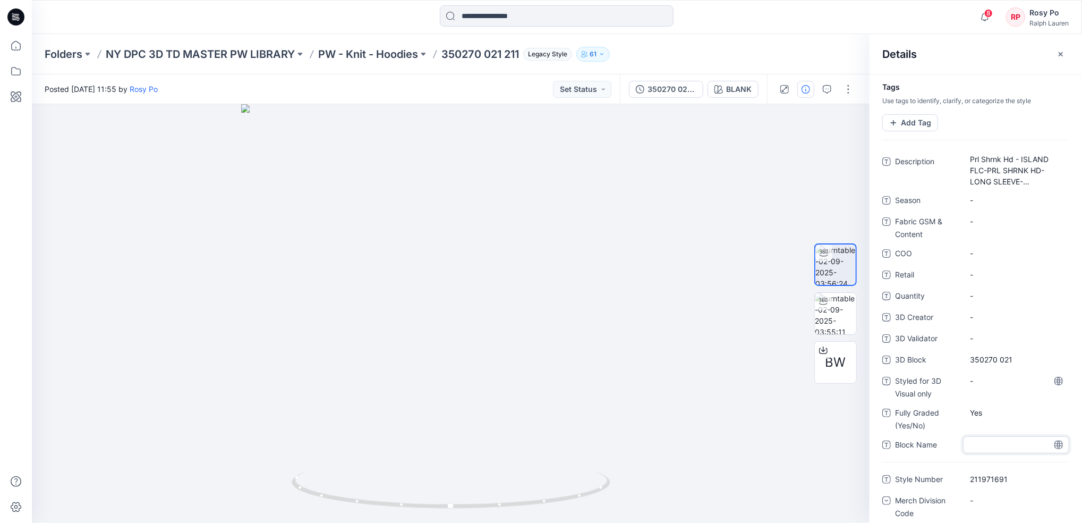
type textarea "**********"
click at [1010, 317] on Creator "-" at bounding box center [1016, 316] width 92 height 11
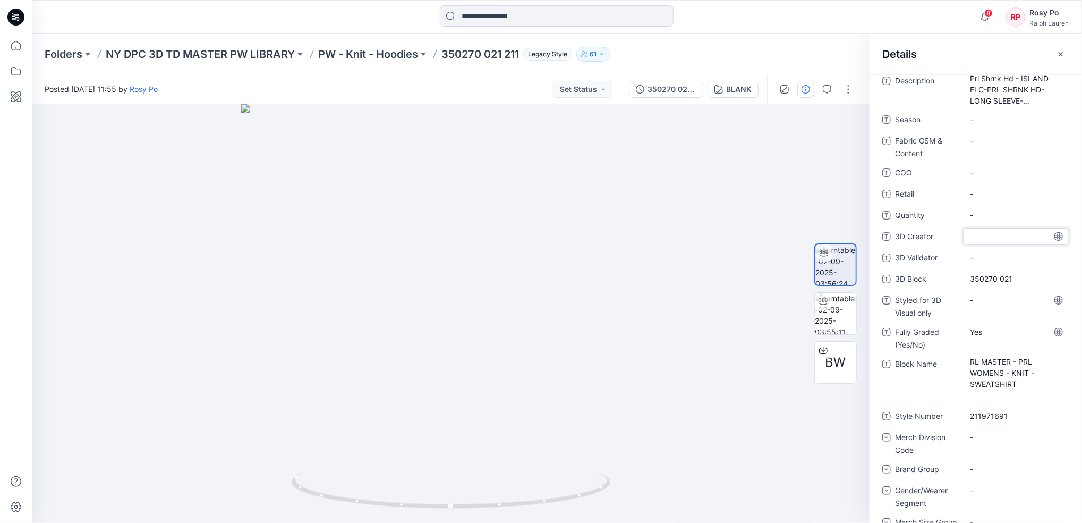
scroll to position [141, 0]
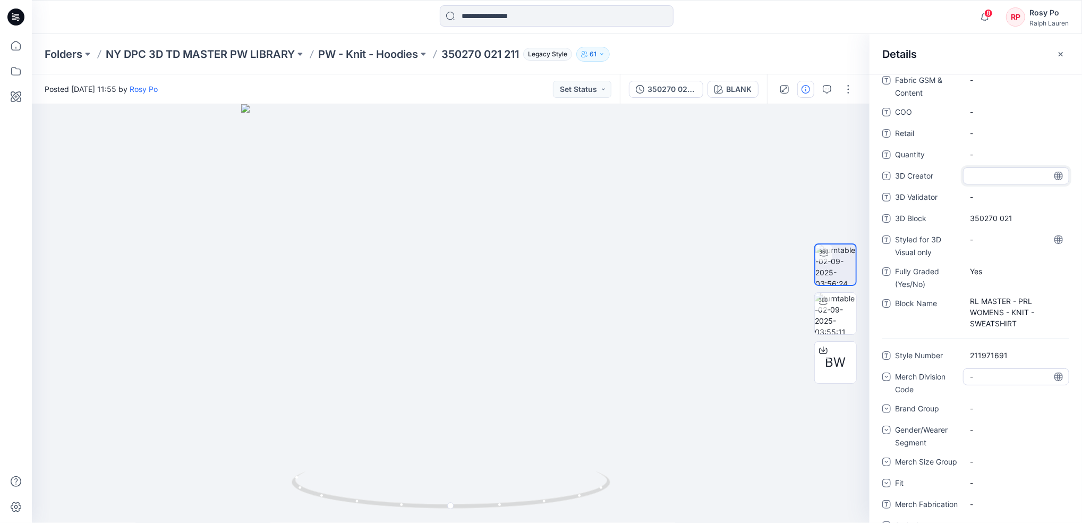
click at [985, 377] on div "-" at bounding box center [978, 376] width 16 height 11
click at [993, 438] on div "211" at bounding box center [1017, 442] width 102 height 21
click at [992, 405] on div "-" at bounding box center [1016, 408] width 106 height 17
click at [924, 425] on span "Gender/Wearer Segment" at bounding box center [927, 437] width 64 height 26
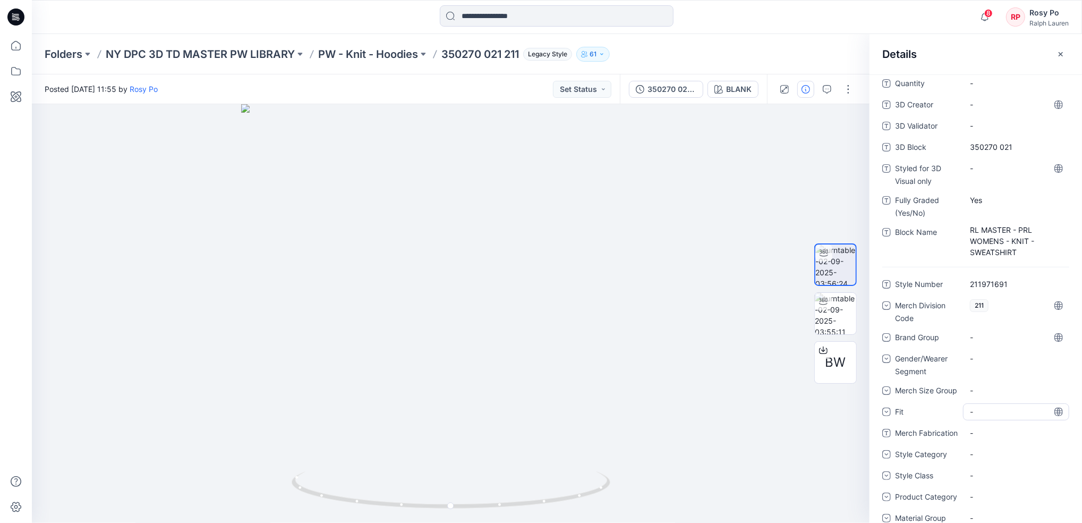
click at [986, 412] on div "-" at bounding box center [978, 411] width 16 height 11
click at [936, 426] on div "Merch Fabrication -" at bounding box center [976, 433] width 187 height 17
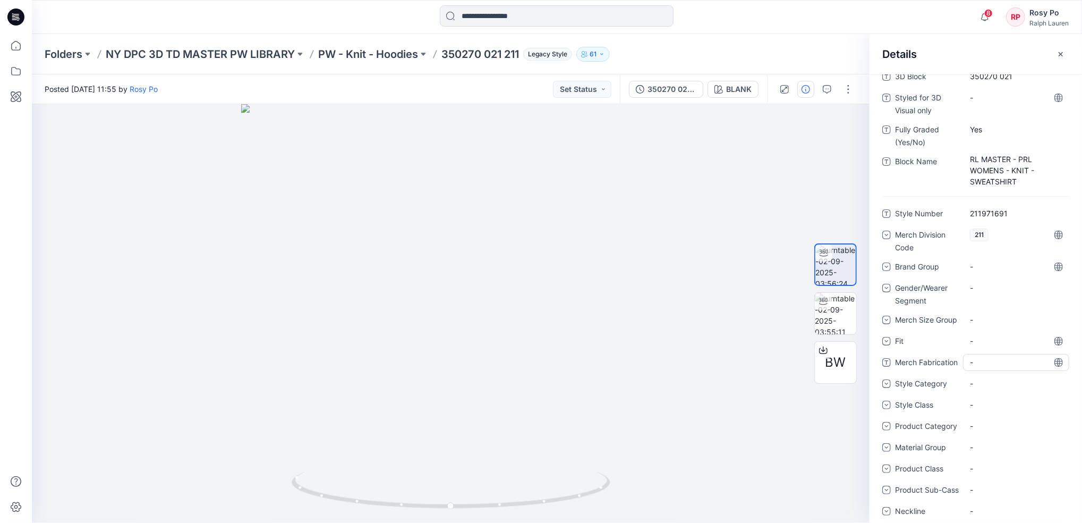
click at [979, 364] on Fabrication "-" at bounding box center [1016, 362] width 92 height 11
click at [983, 385] on div "-" at bounding box center [978, 383] width 16 height 11
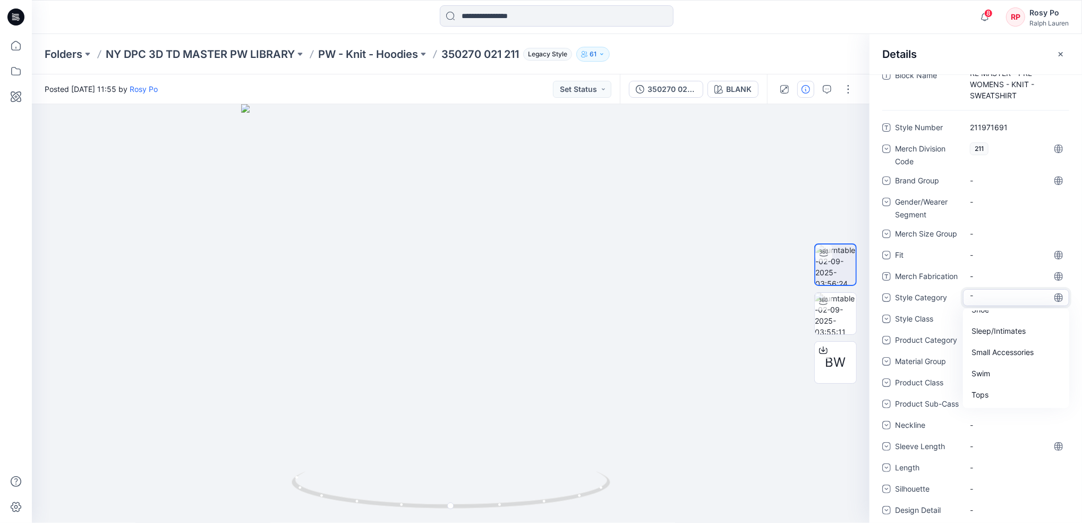
scroll to position [430, 0]
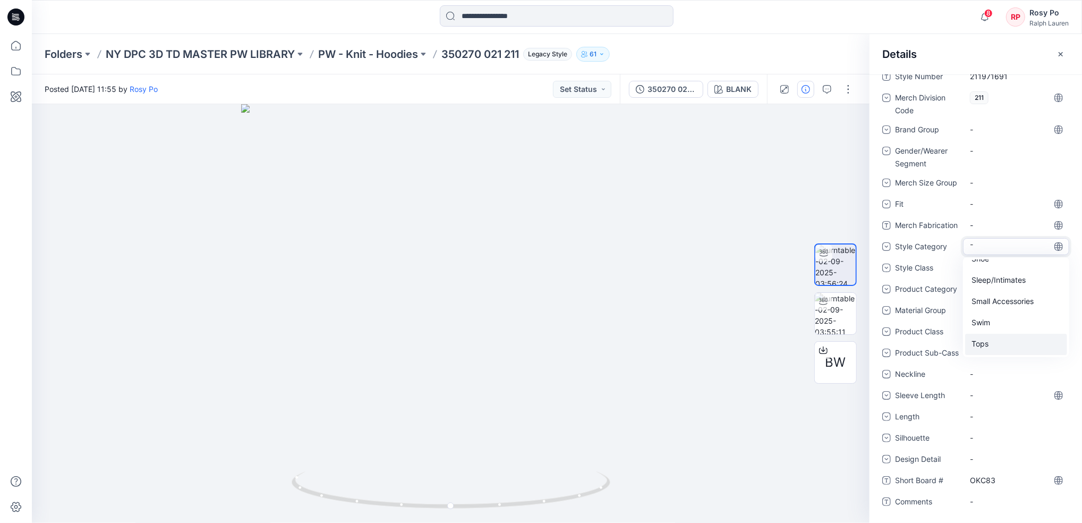
click at [1004, 334] on div "Tops" at bounding box center [1017, 344] width 102 height 21
click at [996, 260] on div "-" at bounding box center [1016, 267] width 106 height 17
click at [949, 287] on span "Product Category" at bounding box center [927, 290] width 64 height 15
click at [994, 281] on div "-" at bounding box center [1016, 289] width 106 height 17
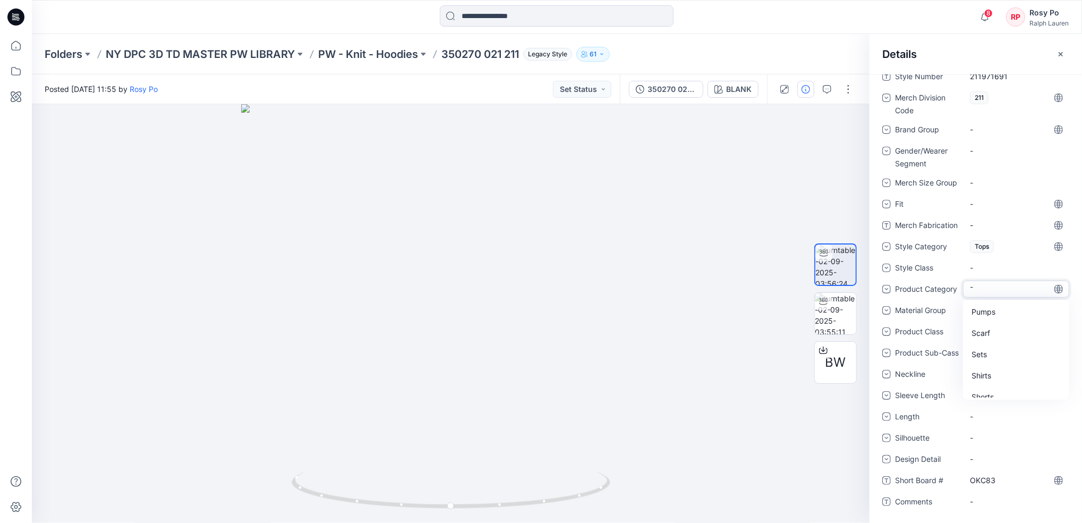
scroll to position [627, 0]
click at [1005, 355] on div "Tops" at bounding box center [1017, 365] width 102 height 21
click at [987, 302] on div "-" at bounding box center [1016, 310] width 106 height 17
click at [1004, 366] on div "Knits" at bounding box center [1017, 376] width 102 height 21
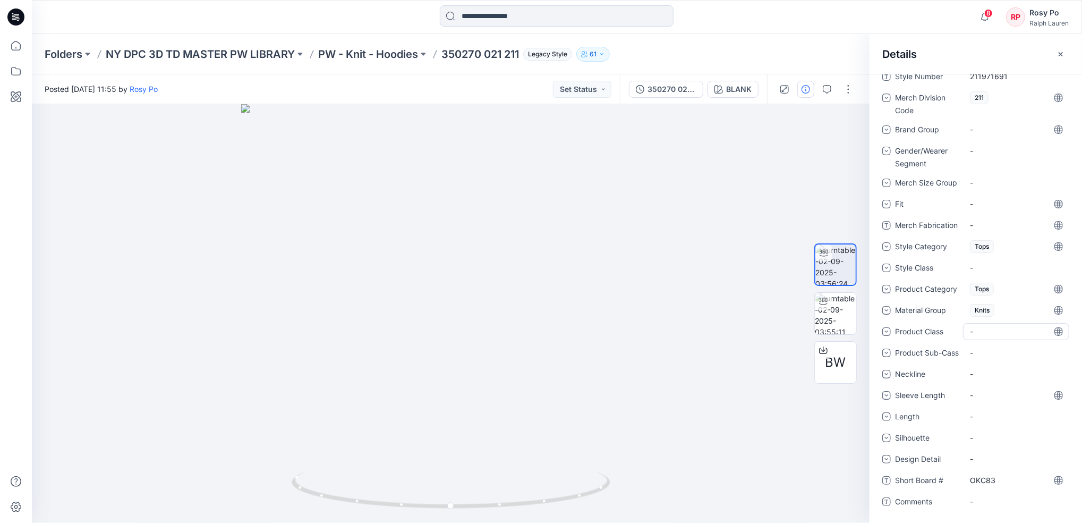
click at [998, 325] on div "-" at bounding box center [1016, 331] width 106 height 17
click at [928, 352] on span "Product Sub-Cass" at bounding box center [927, 353] width 64 height 15
click at [982, 347] on div "-" at bounding box center [978, 352] width 16 height 11
click at [938, 352] on span "Product Sub-Cass" at bounding box center [927, 353] width 64 height 15
click at [975, 376] on div "-" at bounding box center [978, 373] width 16 height 11
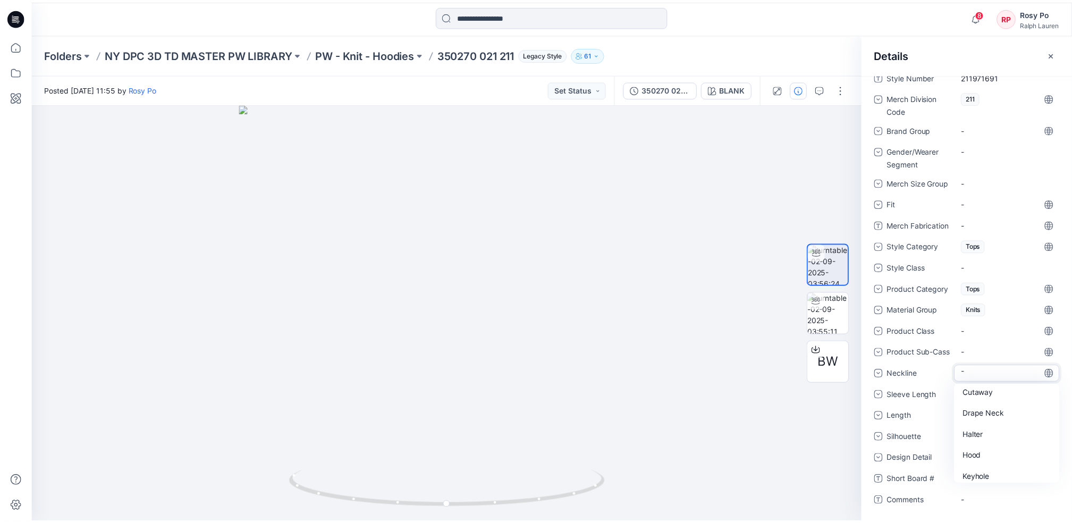
scroll to position [354, 0]
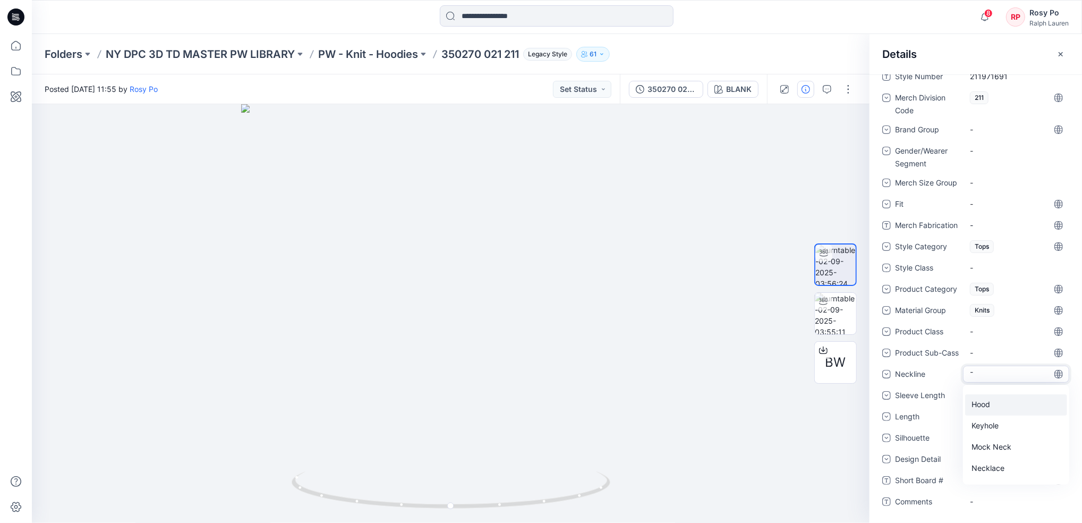
click at [1005, 403] on div "Hood" at bounding box center [1017, 404] width 102 height 21
click at [991, 399] on div "-" at bounding box center [1016, 395] width 106 height 17
click at [1006, 459] on div "Long Sleeve" at bounding box center [1017, 461] width 102 height 21
click at [996, 419] on div "-" at bounding box center [1016, 416] width 106 height 17
click at [928, 408] on div "Style Number 211971691 Merch Division Code 211 Brand Group - Gender/Wearer Segm…" at bounding box center [976, 295] width 187 height 455
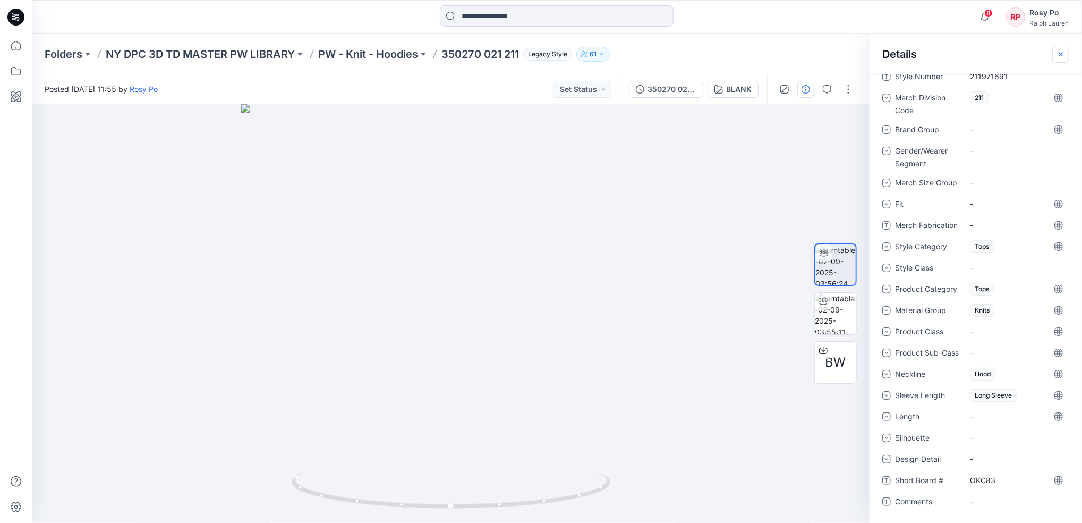
click at [1066, 52] on button "button" at bounding box center [1061, 54] width 17 height 17
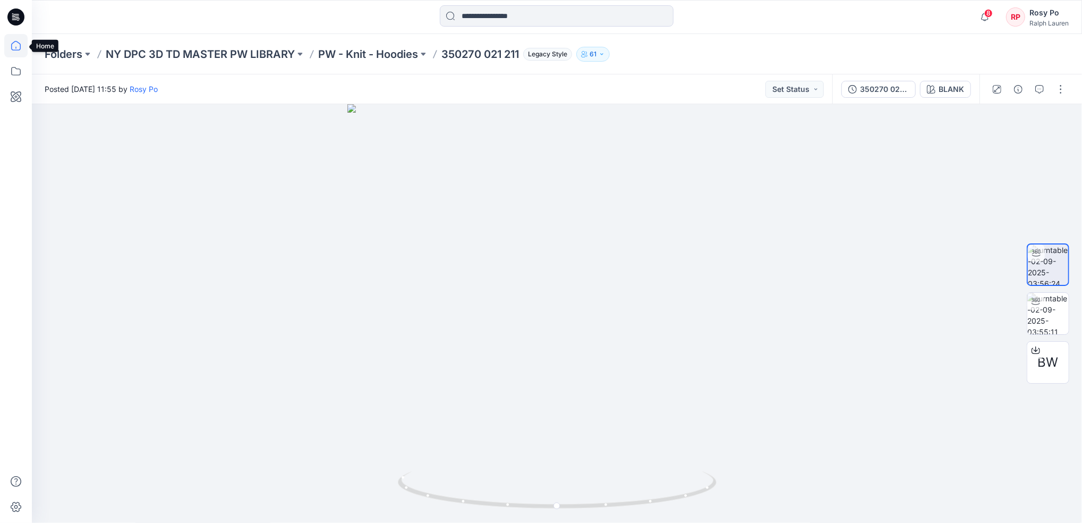
click at [18, 46] on icon at bounding box center [15, 45] width 23 height 23
